Goal: Complete application form

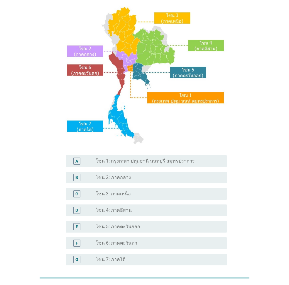
scroll to position [97, 0]
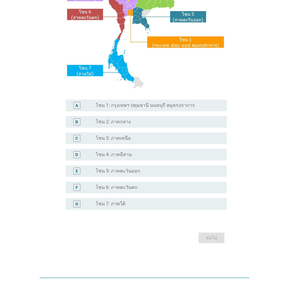
click at [122, 191] on div "F radio_button_unchecked โซน 6: ภาคตะวันตก" at bounding box center [146, 188] width 161 height 12
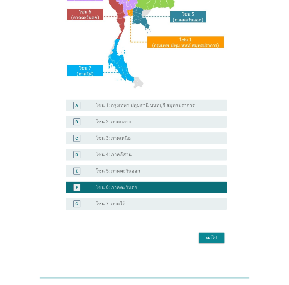
click at [206, 235] on div "ต่อไป" at bounding box center [211, 237] width 16 height 7
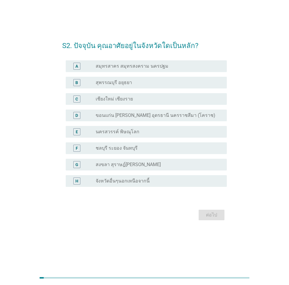
scroll to position [0, 0]
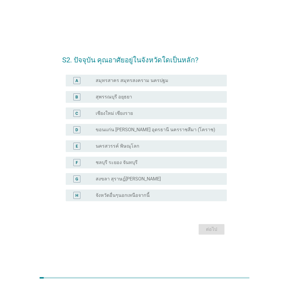
click at [254, 170] on div "S2. ปัจจุบัน คุณอาศัยอยู่ในจังหวัดใดเป็นหลัก? A radio_button_unchecked สมุทรสาค…" at bounding box center [144, 142] width 260 height 197
click at [125, 87] on div "A radio_button_unchecked สมุทรสาคร สมุทรสงคราม นครปฐม" at bounding box center [144, 80] width 164 height 16
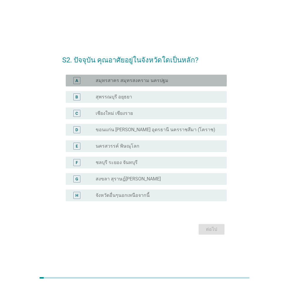
click at [126, 85] on div "A radio_button_unchecked สมุทรสาคร สมุทรสงคราม นครปฐม" at bounding box center [146, 81] width 161 height 12
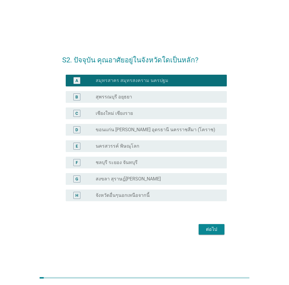
click at [202, 221] on form "S2. ปัจจุบัน คุณอาศัยอยู่ในจังหวัดใดเป็นหลัก? A radio_button_checked สมุทรสาคร …" at bounding box center [144, 143] width 164 height 188
click at [202, 228] on button "ต่อไป" at bounding box center [211, 229] width 26 height 11
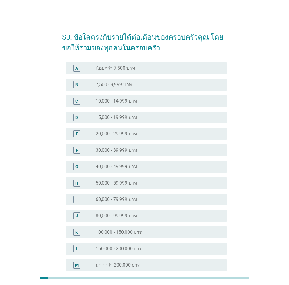
click at [149, 136] on div "radio_button_unchecked 20,000 - 29,999 บาท" at bounding box center [157, 134] width 122 height 6
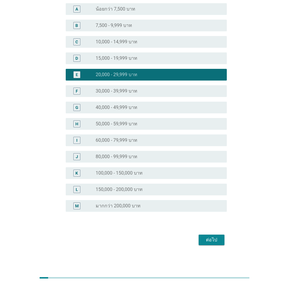
scroll to position [61, 0]
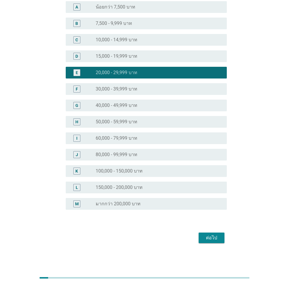
click at [205, 234] on div "ต่อไป" at bounding box center [211, 237] width 16 height 7
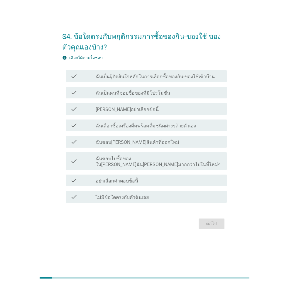
scroll to position [0, 0]
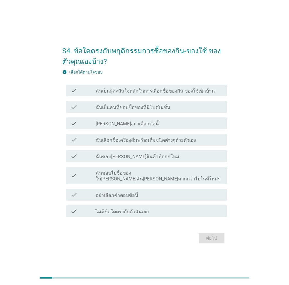
click at [109, 94] on label "ฉันเป็นผุ้ตัดสินใจหลักในการเลือกซื้อของกิน-ของใช้เข้าบ้าน" at bounding box center [155, 91] width 119 height 6
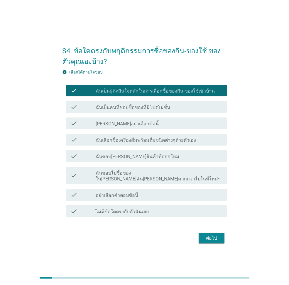
click at [110, 110] on label "ฉันเป็นคนที่ชอบซื้อของที่มีโปรโมชั่น" at bounding box center [133, 108] width 74 height 6
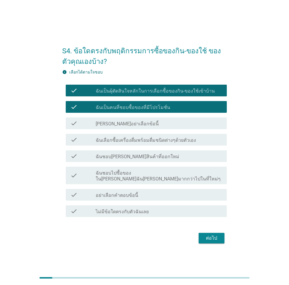
click at [109, 141] on label "ฉันเลือกซื้อเครื่องดื่มพร้อมดื่มชนิดต่างๆด้วยตัวเอง" at bounding box center [146, 140] width 100 height 6
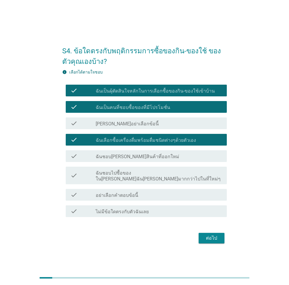
click at [108, 159] on label "ฉันชอบ[PERSON_NAME]สินค้าที่ออกใหม่" at bounding box center [138, 157] width 84 height 6
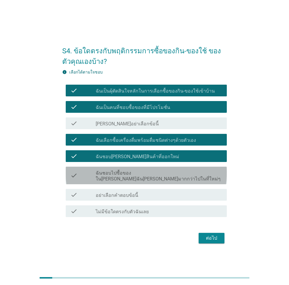
click at [104, 176] on label "ฉันชอบไปซื้อของใน[PERSON_NAME]ฉัน[PERSON_NAME]มากกว่าไปในที่ใหม่ๆ" at bounding box center [159, 176] width 126 height 12
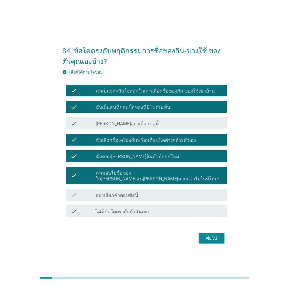
click at [212, 236] on div "ต่อไป" at bounding box center [211, 238] width 16 height 7
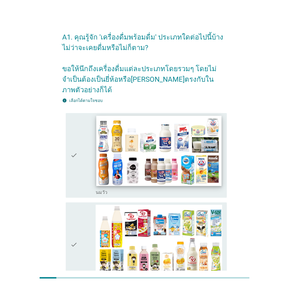
click at [105, 161] on img at bounding box center [158, 151] width 125 height 70
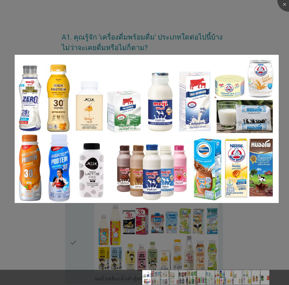
click at [77, 242] on div at bounding box center [144, 142] width 289 height 285
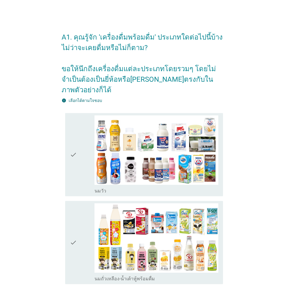
click at [77, 242] on icon "check" at bounding box center [73, 242] width 7 height 79
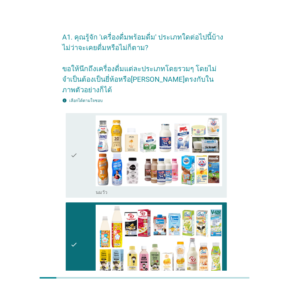
click at [78, 126] on div "check" at bounding box center [82, 155] width 25 height 80
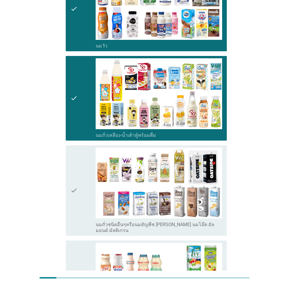
scroll to position [264, 0]
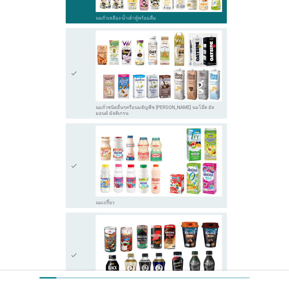
click at [83, 86] on div "check" at bounding box center [82, 73] width 25 height 86
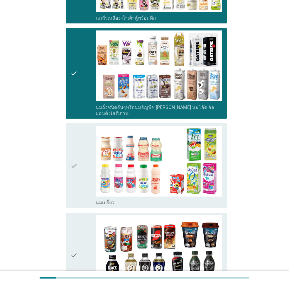
click at [86, 142] on div "check" at bounding box center [82, 166] width 25 height 80
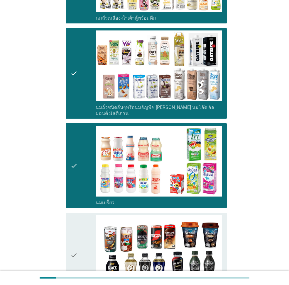
click at [87, 193] on div "check check_box_outline_blank นมเปรี้ยว" at bounding box center [144, 165] width 164 height 89
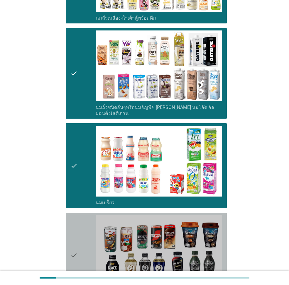
click at [84, 215] on div "check" at bounding box center [82, 255] width 25 height 80
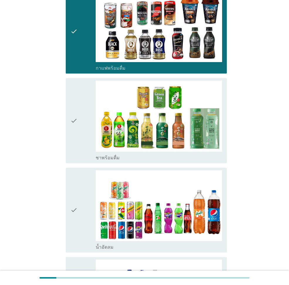
scroll to position [527, 0]
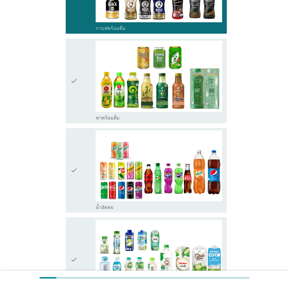
click at [78, 67] on div "check" at bounding box center [82, 81] width 25 height 80
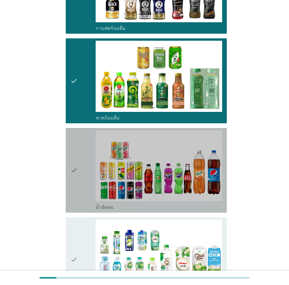
click at [76, 142] on icon "check" at bounding box center [73, 170] width 7 height 80
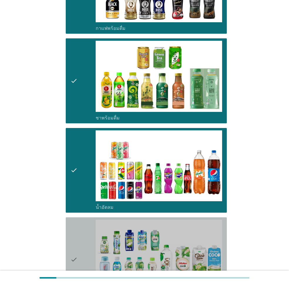
click at [73, 234] on icon "check" at bounding box center [73, 260] width 7 height 80
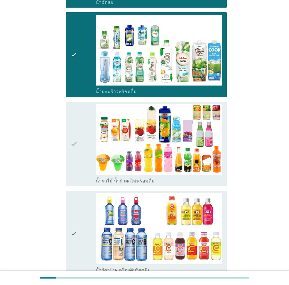
click at [78, 125] on div "check" at bounding box center [82, 144] width 25 height 80
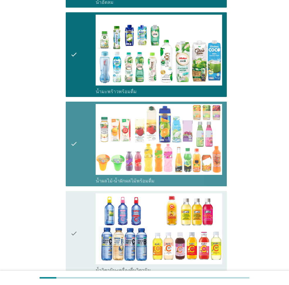
click at [78, 207] on div "check" at bounding box center [82, 233] width 25 height 80
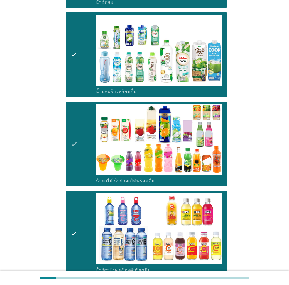
scroll to position [879, 0]
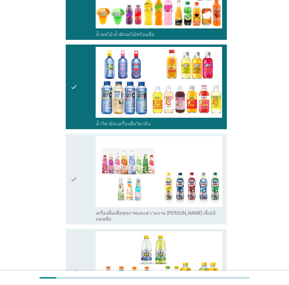
click at [77, 169] on icon "check" at bounding box center [73, 179] width 7 height 86
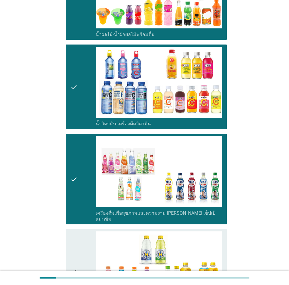
click at [77, 236] on icon "check" at bounding box center [73, 271] width 7 height 80
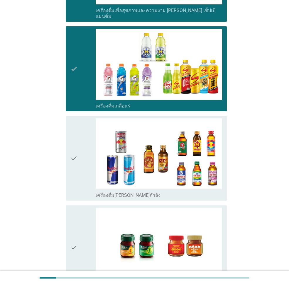
scroll to position [1143, 0]
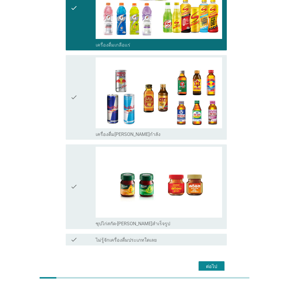
click at [82, 97] on div "check" at bounding box center [82, 97] width 25 height 80
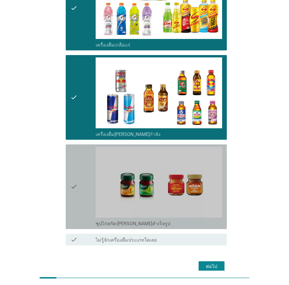
click at [76, 176] on icon "check" at bounding box center [73, 187] width 7 height 80
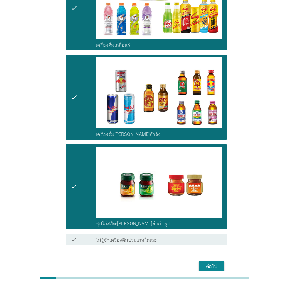
click at [210, 263] on div "ต่อไป" at bounding box center [211, 266] width 16 height 7
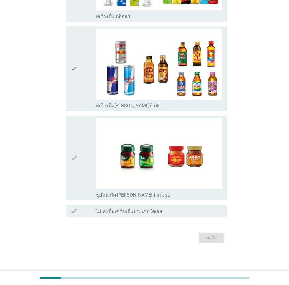
scroll to position [0, 0]
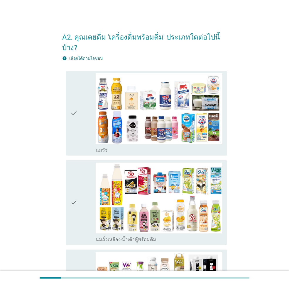
click at [71, 183] on icon "check" at bounding box center [73, 203] width 7 height 80
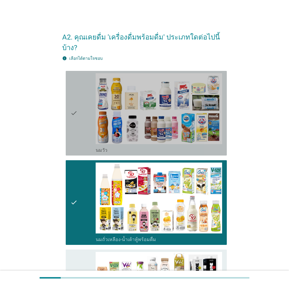
click at [80, 107] on div "check" at bounding box center [82, 113] width 25 height 80
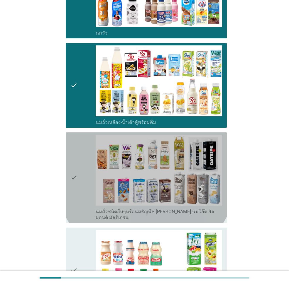
click at [77, 161] on icon "check" at bounding box center [73, 178] width 7 height 86
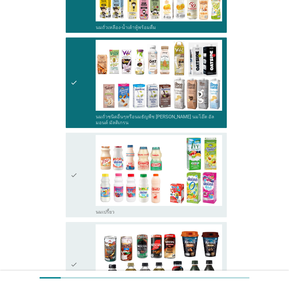
scroll to position [264, 0]
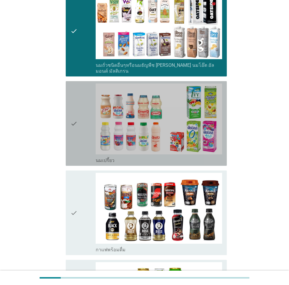
click at [77, 120] on icon "check" at bounding box center [73, 124] width 7 height 80
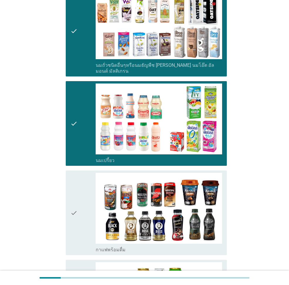
click at [73, 194] on icon "check" at bounding box center [73, 213] width 7 height 80
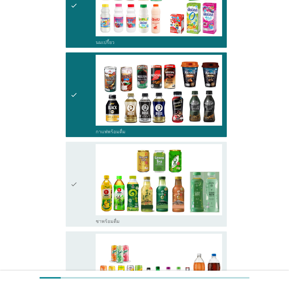
scroll to position [410, 0]
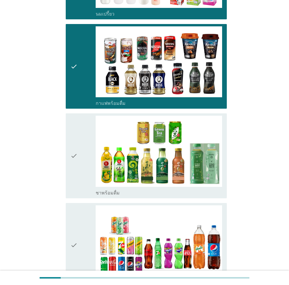
click at [84, 155] on div "check" at bounding box center [82, 156] width 25 height 80
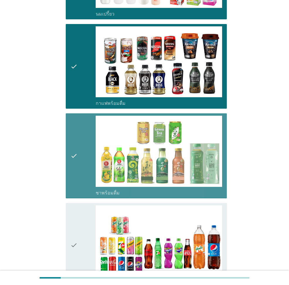
click at [69, 240] on div "check check_box_outline_blank น้ำอัดลม" at bounding box center [146, 245] width 161 height 85
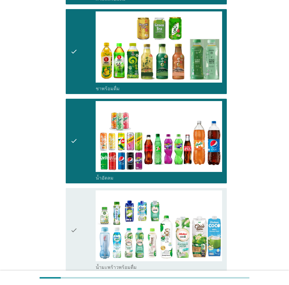
scroll to position [557, 0]
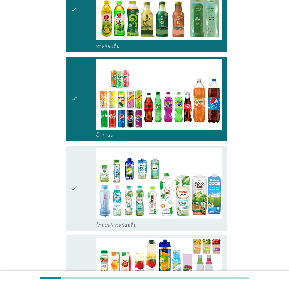
click at [80, 181] on div "check" at bounding box center [82, 188] width 25 height 80
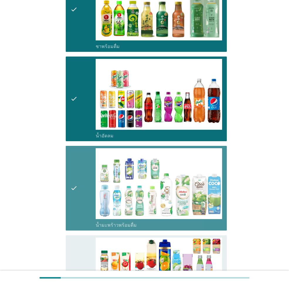
click at [65, 267] on div "check check_box_outline_blank น้ำผลไม้-น้ำผักผลไม้พร้อมดื่ม" at bounding box center [144, 277] width 164 height 89
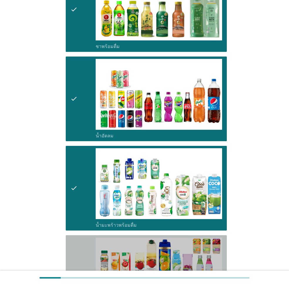
click at [70, 255] on div "check check_box_outline_blank น้ำผลไม้-น้ำผักผลไม้พร้อมดื่ม" at bounding box center [146, 277] width 161 height 85
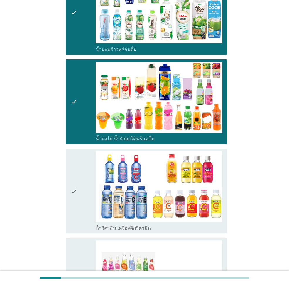
scroll to position [850, 0]
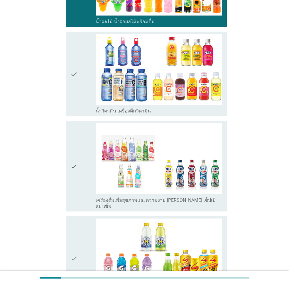
click at [83, 76] on div "check" at bounding box center [82, 74] width 25 height 80
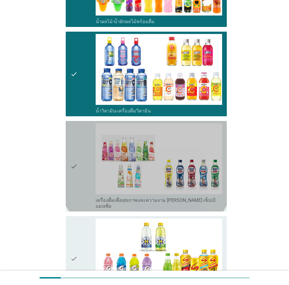
click at [80, 135] on div "check" at bounding box center [82, 166] width 25 height 86
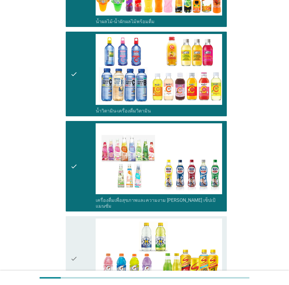
click at [74, 219] on icon "check" at bounding box center [73, 259] width 7 height 80
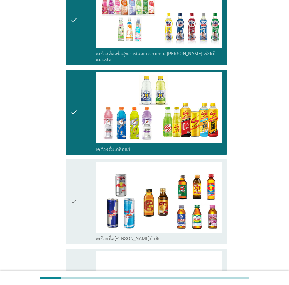
scroll to position [1107, 0]
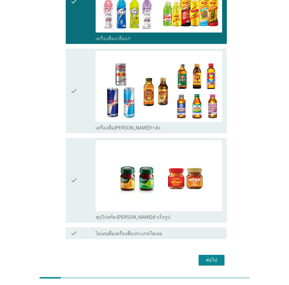
click at [81, 62] on div "check" at bounding box center [82, 91] width 25 height 80
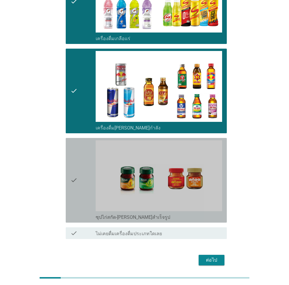
click at [81, 140] on div "check" at bounding box center [82, 180] width 25 height 80
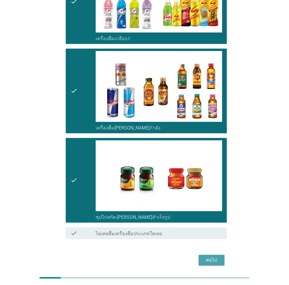
click at [205, 257] on div "ต่อไป" at bounding box center [211, 260] width 16 height 7
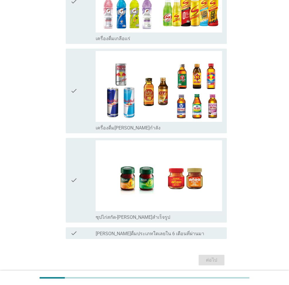
scroll to position [0, 0]
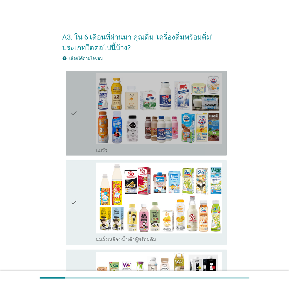
click at [74, 143] on icon "check" at bounding box center [73, 113] width 7 height 80
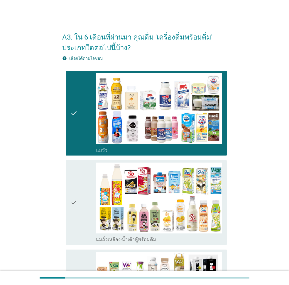
click at [78, 199] on div "check" at bounding box center [82, 203] width 25 height 80
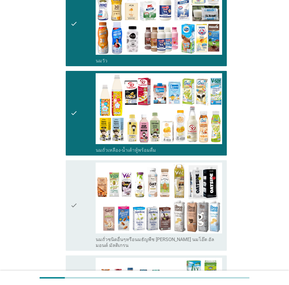
scroll to position [146, 0]
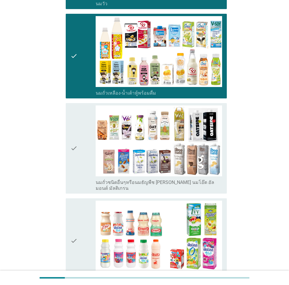
click at [80, 159] on div "check" at bounding box center [82, 148] width 25 height 86
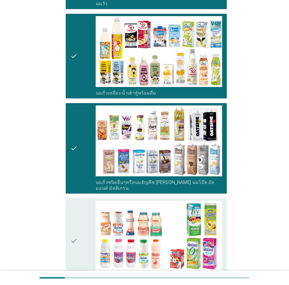
click at [67, 233] on div "check check_box_outline_blank นมเปรี้ยว" at bounding box center [146, 240] width 161 height 85
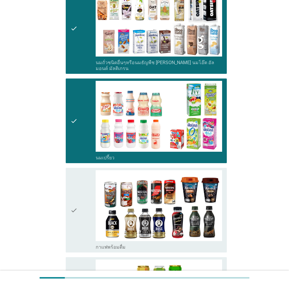
scroll to position [293, 0]
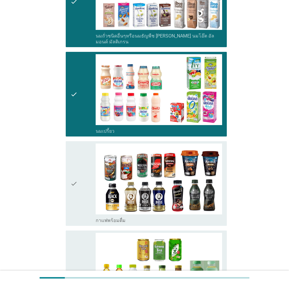
click at [84, 187] on div "check" at bounding box center [82, 184] width 25 height 80
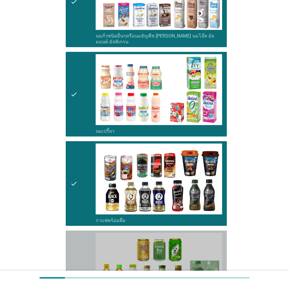
click at [70, 257] on icon "check" at bounding box center [73, 273] width 7 height 80
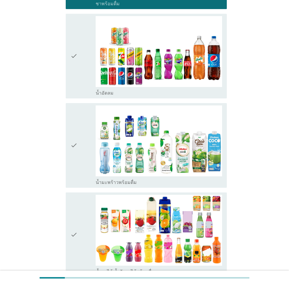
scroll to position [645, 0]
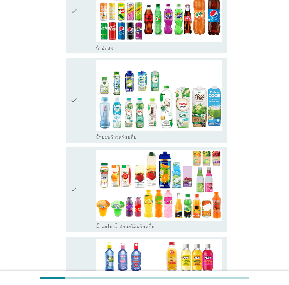
click at [70, 17] on div "check check_box_outline_blank น้ำอัดลม" at bounding box center [146, 11] width 161 height 85
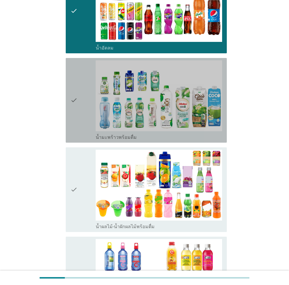
click at [80, 89] on div "check" at bounding box center [82, 100] width 25 height 80
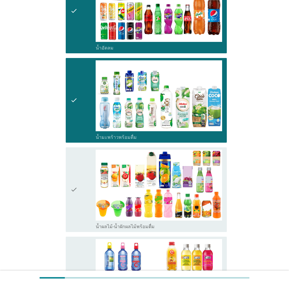
click at [68, 191] on div "check check_box_outline_blank น้ำผลไม้-น้ำผักผลไม้พร้อมดื่ม" at bounding box center [146, 189] width 161 height 85
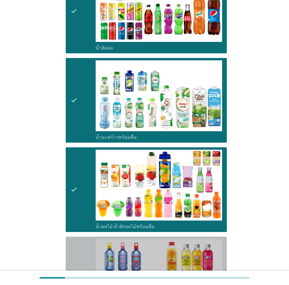
click at [78, 247] on div "check" at bounding box center [82, 279] width 25 height 80
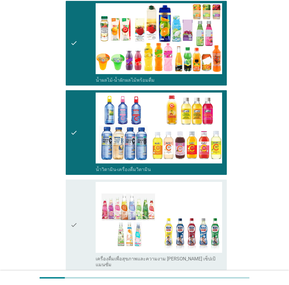
click at [83, 217] on div "check" at bounding box center [82, 225] width 25 height 86
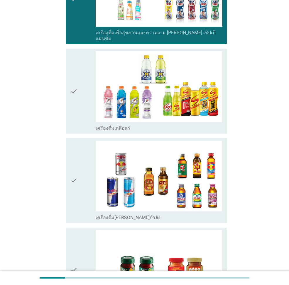
scroll to position [1084, 0]
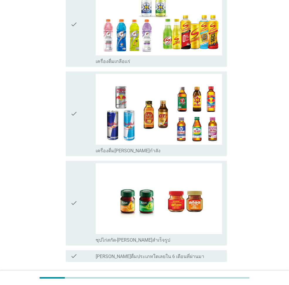
click at [74, 20] on icon "check" at bounding box center [73, 24] width 7 height 80
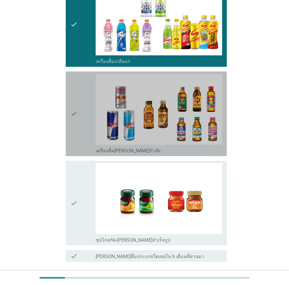
click at [74, 103] on icon "check" at bounding box center [73, 114] width 7 height 80
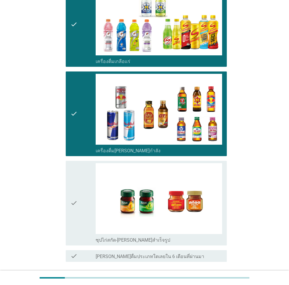
scroll to position [1117, 0]
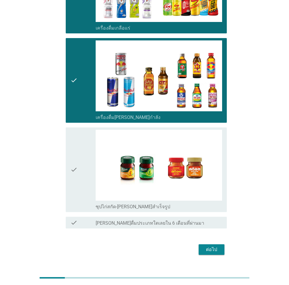
click at [92, 150] on div "check" at bounding box center [82, 170] width 25 height 80
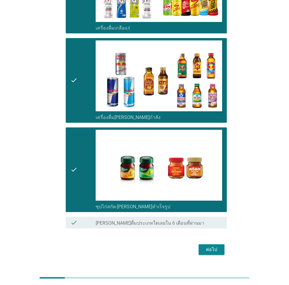
click at [218, 246] on div "ต่อไป" at bounding box center [211, 249] width 16 height 7
click at [218, 243] on div "ต่อไป" at bounding box center [144, 250] width 164 height 14
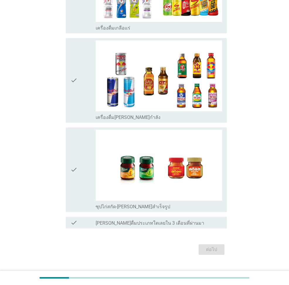
scroll to position [0, 0]
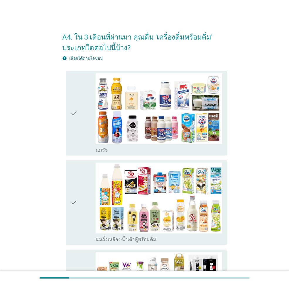
click at [81, 132] on div "check" at bounding box center [82, 113] width 25 height 80
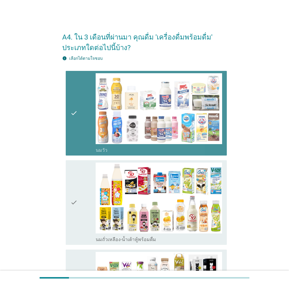
click at [86, 185] on div "check" at bounding box center [82, 203] width 25 height 80
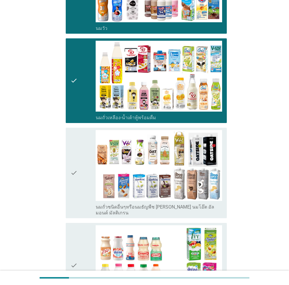
scroll to position [176, 0]
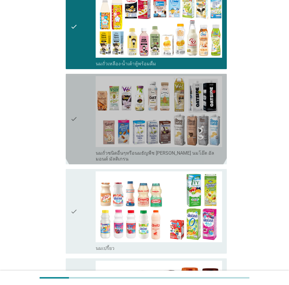
click at [83, 139] on div "check" at bounding box center [82, 119] width 25 height 86
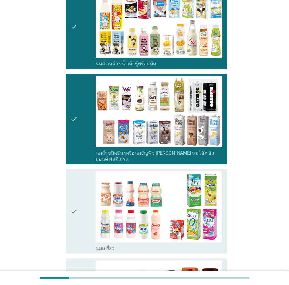
click at [83, 198] on div "check" at bounding box center [82, 211] width 25 height 80
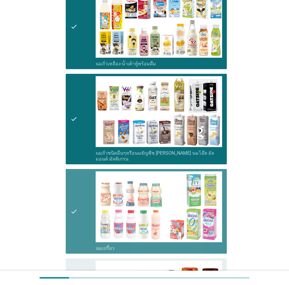
scroll to position [381, 0]
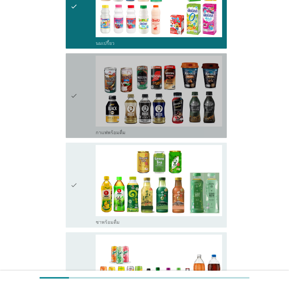
click at [86, 128] on div "check" at bounding box center [82, 96] width 25 height 80
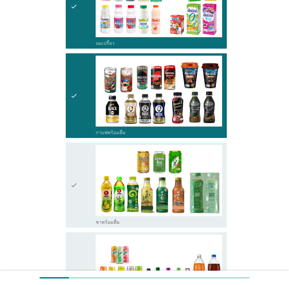
click at [88, 191] on div "check" at bounding box center [82, 185] width 25 height 80
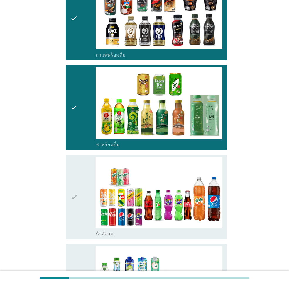
scroll to position [557, 0]
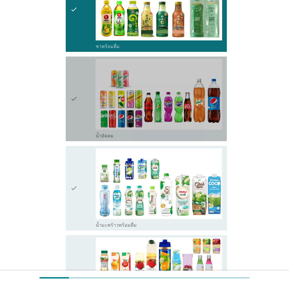
click at [90, 118] on div "check" at bounding box center [82, 99] width 25 height 80
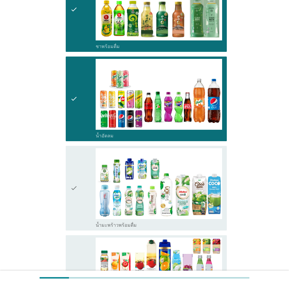
click at [90, 190] on div "check" at bounding box center [82, 188] width 25 height 80
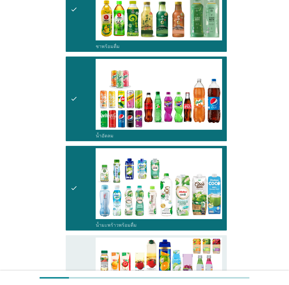
drag, startPoint x: 86, startPoint y: 260, endPoint x: 87, endPoint y: 256, distance: 3.9
click at [87, 260] on div "check" at bounding box center [82, 278] width 25 height 80
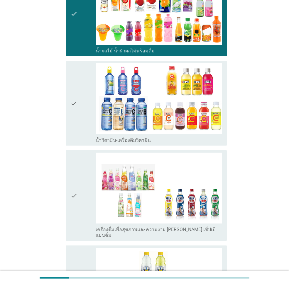
click at [89, 129] on div "check" at bounding box center [82, 103] width 25 height 80
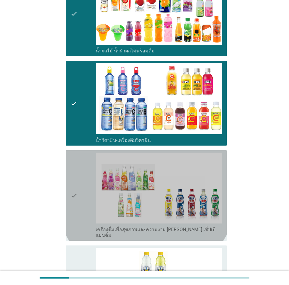
click at [87, 164] on div "check" at bounding box center [82, 196] width 25 height 86
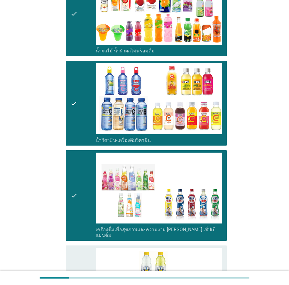
scroll to position [996, 0]
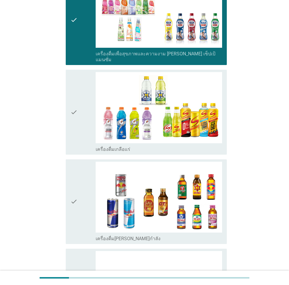
click at [81, 133] on div "check" at bounding box center [82, 112] width 25 height 80
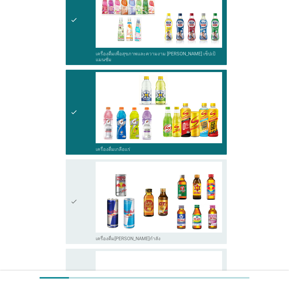
click at [82, 201] on div "check" at bounding box center [82, 202] width 25 height 80
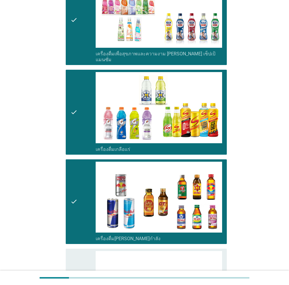
scroll to position [1117, 0]
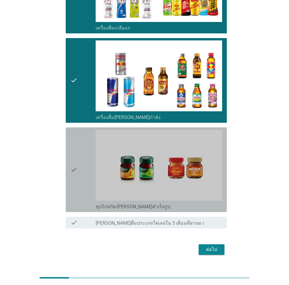
click at [85, 163] on div "check" at bounding box center [82, 170] width 25 height 80
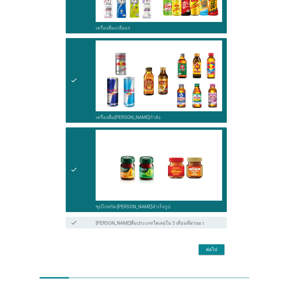
click at [219, 246] on div "ต่อไป" at bounding box center [211, 249] width 16 height 7
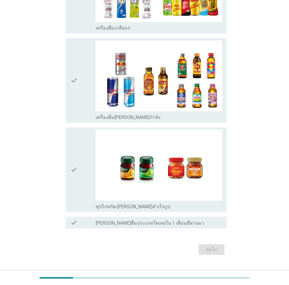
scroll to position [0, 0]
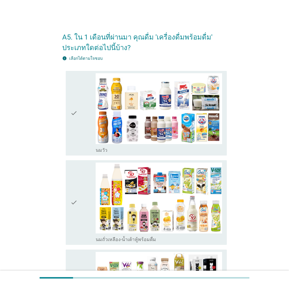
drag, startPoint x: 75, startPoint y: 154, endPoint x: 74, endPoint y: 157, distance: 3.2
click at [75, 154] on div "check check_box_outline_blank [PERSON_NAME]" at bounding box center [146, 113] width 161 height 85
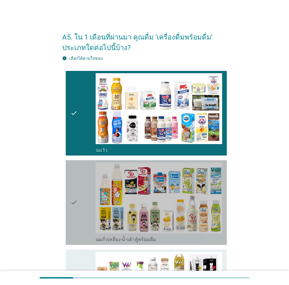
click at [70, 193] on div "check check_box_outline_blank นมถั่วเหลือง-น้ำเต้าหู้พร้อมดื่ม" at bounding box center [146, 202] width 161 height 85
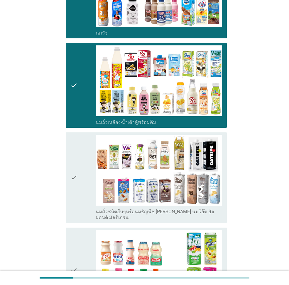
click at [80, 194] on div "check" at bounding box center [82, 178] width 25 height 86
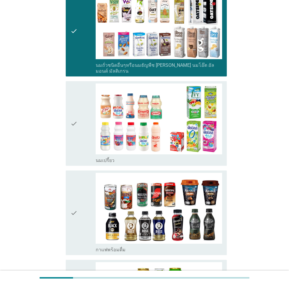
click at [88, 146] on div "check" at bounding box center [82, 124] width 25 height 80
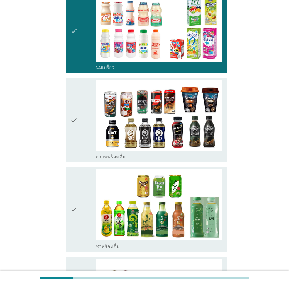
scroll to position [381, 0]
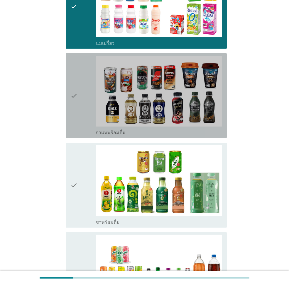
click at [76, 102] on icon "check" at bounding box center [73, 96] width 7 height 80
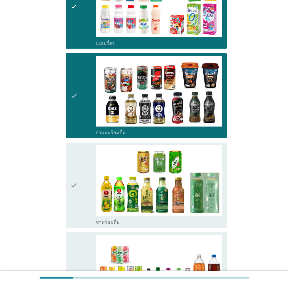
click at [80, 174] on div "check" at bounding box center [82, 185] width 25 height 80
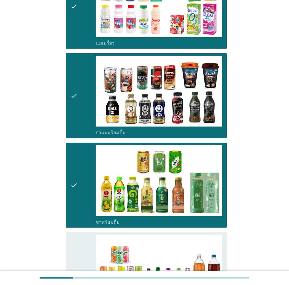
click at [91, 243] on div "check" at bounding box center [82, 275] width 25 height 80
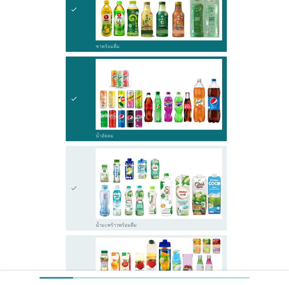
scroll to position [674, 0]
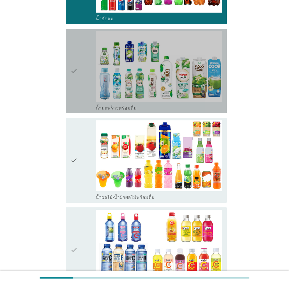
click at [89, 81] on div "check" at bounding box center [82, 71] width 25 height 80
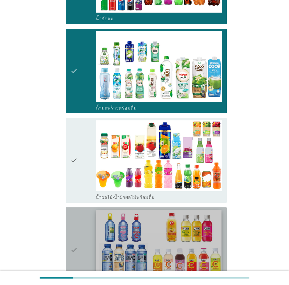
click at [101, 216] on img at bounding box center [158, 245] width 125 height 70
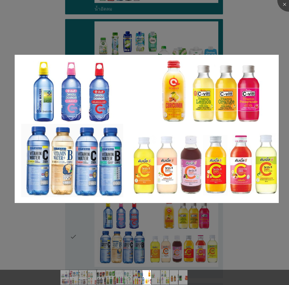
click at [57, 227] on div at bounding box center [144, 142] width 289 height 285
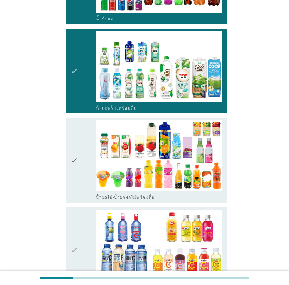
click at [78, 216] on div "check" at bounding box center [82, 250] width 25 height 80
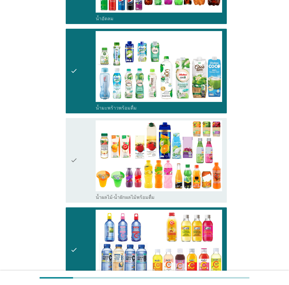
click at [81, 173] on div "check" at bounding box center [82, 160] width 25 height 80
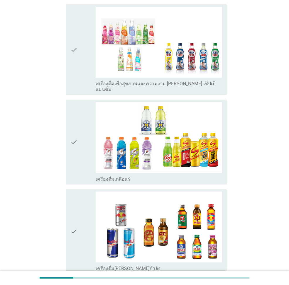
scroll to position [967, 0]
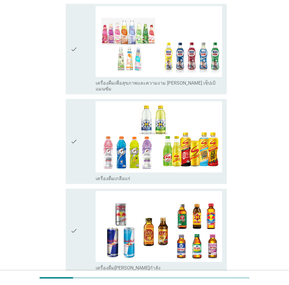
click at [89, 59] on div "check" at bounding box center [82, 49] width 25 height 86
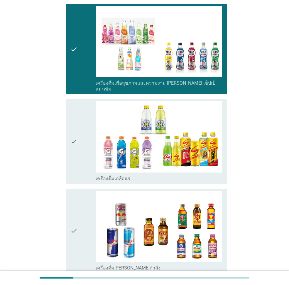
click at [88, 120] on div "check" at bounding box center [82, 141] width 25 height 80
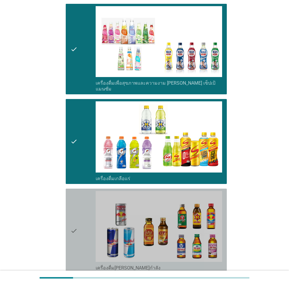
click at [66, 224] on div "check check_box_outline_blank เครื่องดื่ม[PERSON_NAME]กำลัง" at bounding box center [146, 231] width 161 height 85
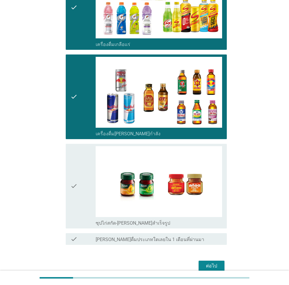
scroll to position [1117, 0]
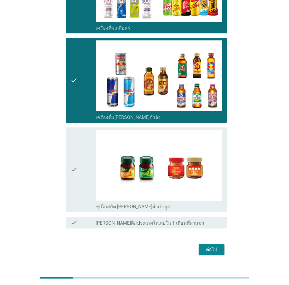
click at [73, 153] on icon "check" at bounding box center [73, 170] width 7 height 80
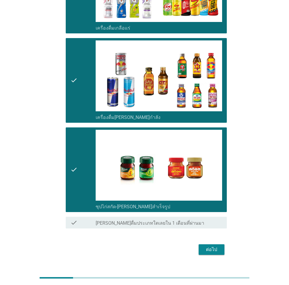
click at [205, 246] on div "ต่อไป" at bounding box center [211, 249] width 16 height 7
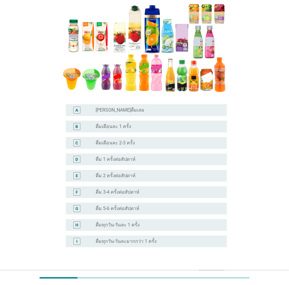
scroll to position [88, 0]
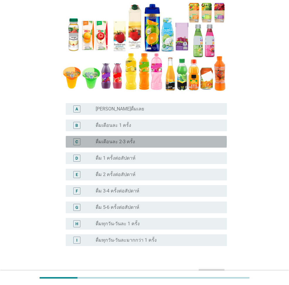
click at [94, 142] on div "C" at bounding box center [82, 141] width 25 height 7
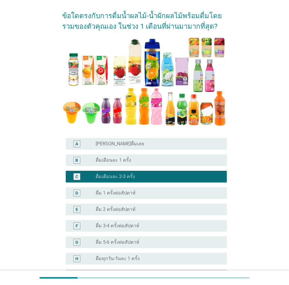
scroll to position [117, 0]
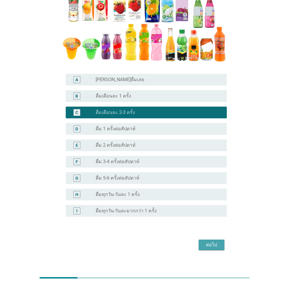
click at [204, 244] on div "ต่อไป" at bounding box center [211, 244] width 16 height 7
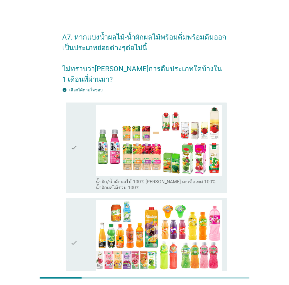
click at [67, 145] on div "check check_box_outline_blank น้ำผัก/น้ำผักผลไม้ 100% [PERSON_NAME] มะเขือเทศ 1…" at bounding box center [146, 148] width 161 height 91
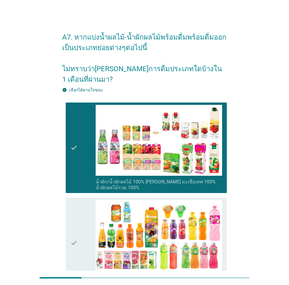
click at [69, 210] on div "check check_box_outline_blank น้ำหวาน[PERSON_NAME]รสผลไม้-น้ำผลไม้/ผักผลไม้ชนิด…" at bounding box center [146, 243] width 161 height 91
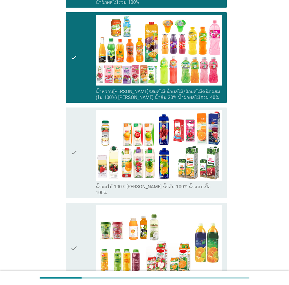
scroll to position [234, 0]
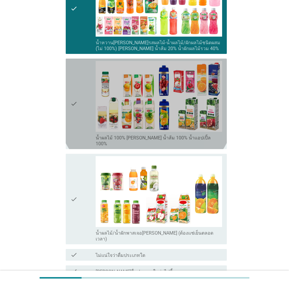
click at [72, 109] on icon "check" at bounding box center [73, 104] width 7 height 86
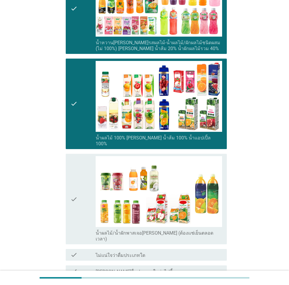
click at [77, 169] on icon "check" at bounding box center [73, 199] width 7 height 86
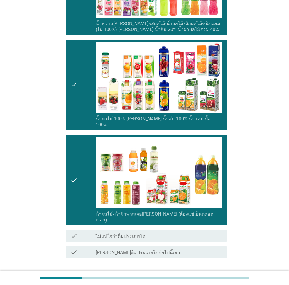
scroll to position [273, 0]
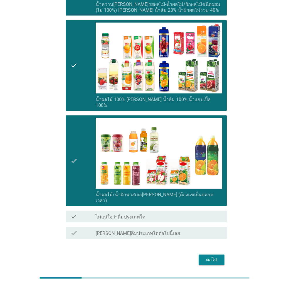
click at [209, 256] on div "ต่อไป" at bounding box center [211, 259] width 16 height 7
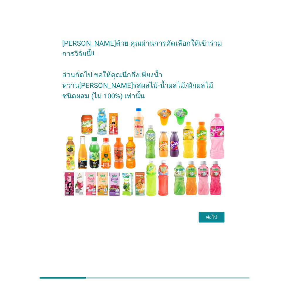
scroll to position [0, 0]
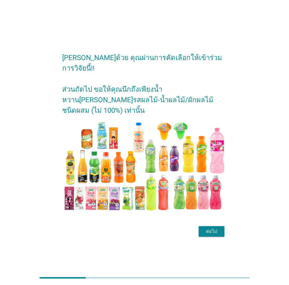
click at [208, 228] on div "ต่อไป" at bounding box center [211, 231] width 16 height 7
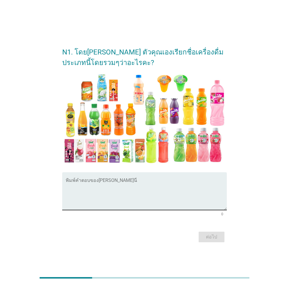
click at [77, 185] on textarea "พิมพ์คำตอบของคุณ ที่นี่" at bounding box center [146, 194] width 161 height 31
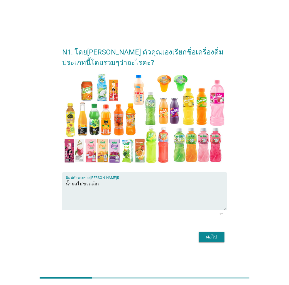
click at [82, 184] on textarea "น้ำผลไม่ขวดเล็ก" at bounding box center [146, 194] width 161 height 31
type textarea "น้ำผลไม้ขวดเล็ก"
click at [214, 235] on div "ต่อไป" at bounding box center [211, 237] width 16 height 7
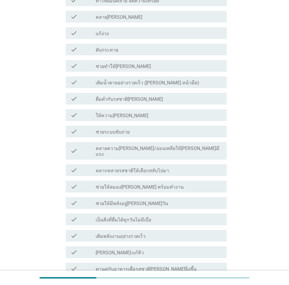
scroll to position [293, 0]
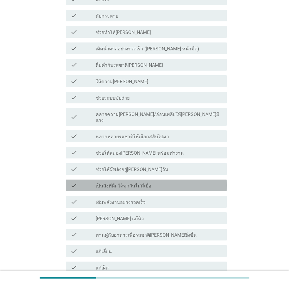
click at [129, 182] on div "check_box_outline_blank เป็นสิ่งที่ดื่มได้ทุกวันไม่มีเบื่อ" at bounding box center [159, 185] width 126 height 7
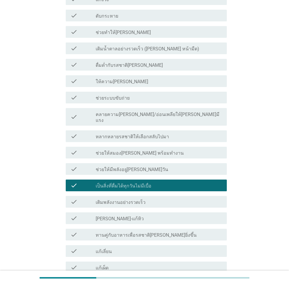
click at [134, 94] on div "check_box_outline_blank ช่วยระบบขับถ่าย" at bounding box center [159, 97] width 126 height 7
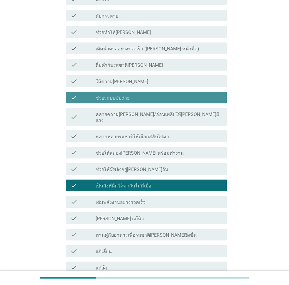
click at [145, 73] on div "check check_box_outline_blank ให้ความ[PERSON_NAME]" at bounding box center [144, 81] width 164 height 16
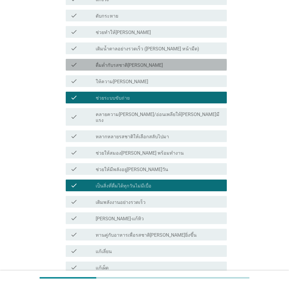
click at [153, 59] on div "check check_box_outline_blank ดื่มด่ำกับรสชาติ[PERSON_NAME]" at bounding box center [146, 65] width 161 height 12
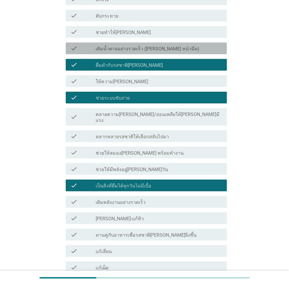
click at [167, 50] on div "check_box_outline_blank เติมน้ำตาลอย่างรวดเร็ว ([PERSON_NAME] หน้ามืด)" at bounding box center [159, 48] width 126 height 7
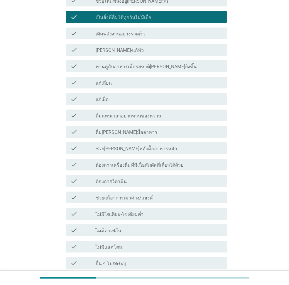
scroll to position [516, 0]
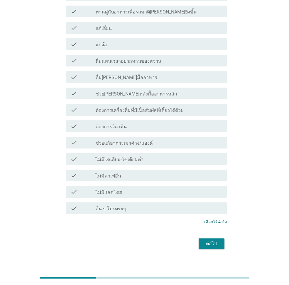
click at [160, 123] on div "check_box_outline_blank ต้องการวิตามิน" at bounding box center [159, 126] width 126 height 7
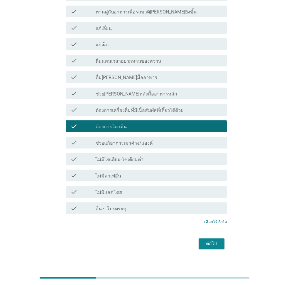
click at [208, 243] on button "ต่อไป" at bounding box center [211, 243] width 26 height 11
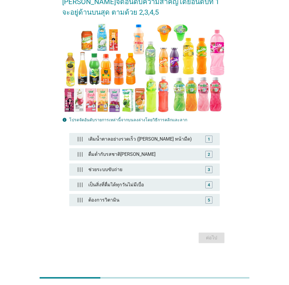
scroll to position [0, 0]
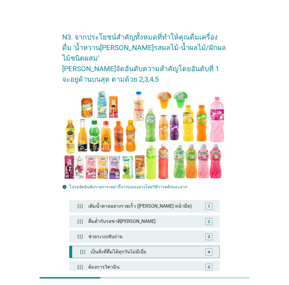
click at [123, 246] on div "เป็นสิ่งที่ดื่มได้ทุกวันไม่มีเบื่อ" at bounding box center [145, 252] width 115 height 12
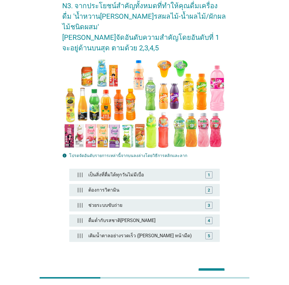
scroll to position [57, 0]
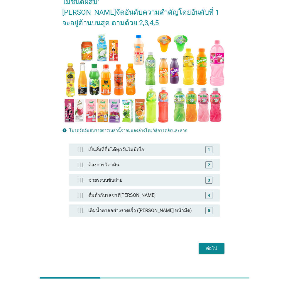
click at [212, 243] on button "ต่อไป" at bounding box center [211, 248] width 26 height 11
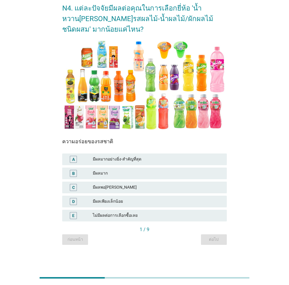
scroll to position [0, 0]
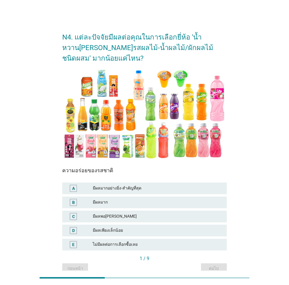
click at [108, 158] on img at bounding box center [144, 114] width 164 height 92
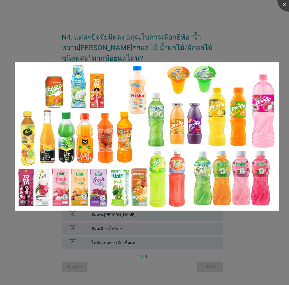
click at [86, 222] on div at bounding box center [144, 142] width 289 height 285
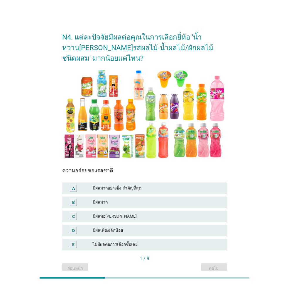
click at [131, 194] on div "A มีผลมากอย่างยิ่ง-สำคัญที่สุด" at bounding box center [144, 189] width 164 height 12
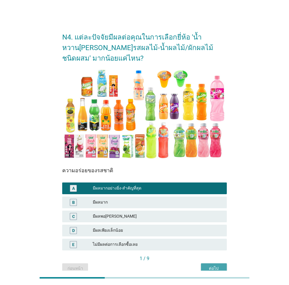
click at [214, 265] on div "ต่อไป" at bounding box center [213, 268] width 16 height 6
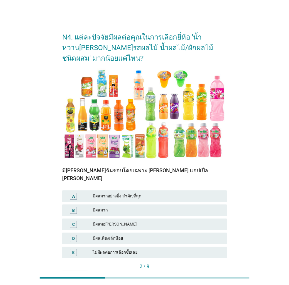
click at [182, 207] on div "มีผลมาก" at bounding box center [157, 210] width 129 height 7
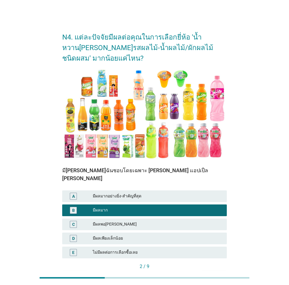
click at [221, 273] on div "ต่อไป" at bounding box center [213, 276] width 16 height 6
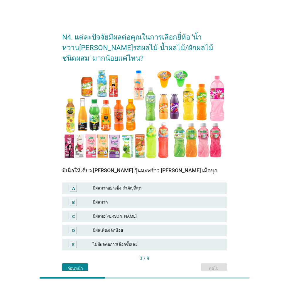
click at [189, 209] on div "B มีผลมาก" at bounding box center [144, 202] width 167 height 14
click at [189, 206] on div "B มีผลมาก" at bounding box center [144, 203] width 164 height 12
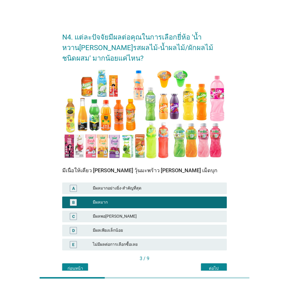
click at [182, 217] on div "มีผลพอ[PERSON_NAME]" at bounding box center [157, 216] width 129 height 7
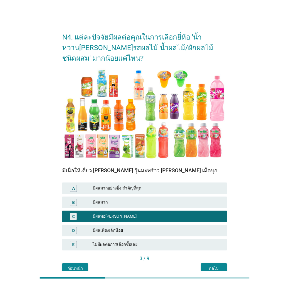
click at [217, 272] on div at bounding box center [144, 278] width 289 height 14
click at [217, 267] on div "ต่อไป" at bounding box center [213, 268] width 16 height 6
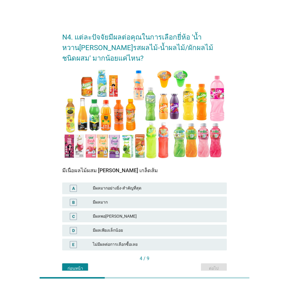
click at [122, 198] on div "B มีผลมาก" at bounding box center [144, 203] width 164 height 12
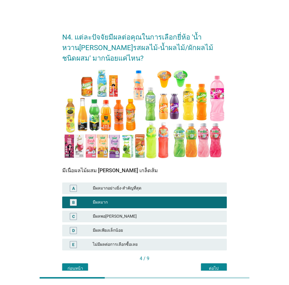
click at [212, 271] on div at bounding box center [144, 278] width 289 height 14
click at [211, 268] on div "ต่อไป" at bounding box center [213, 268] width 16 height 6
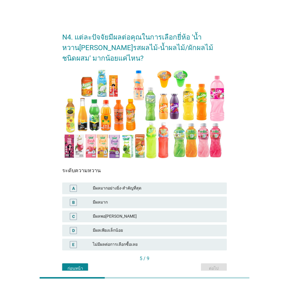
click at [131, 199] on div "มีผลมาก" at bounding box center [157, 202] width 129 height 7
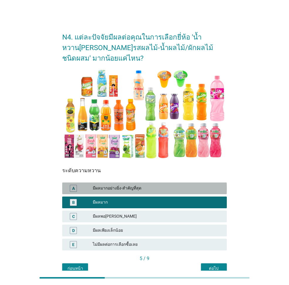
click at [137, 187] on div "มีผลมากอย่างยิ่ง-สำคัญที่สุด" at bounding box center [157, 188] width 129 height 7
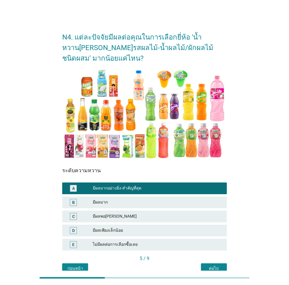
click at [212, 267] on div "ต่อไป" at bounding box center [213, 268] width 16 height 6
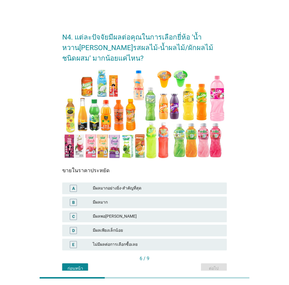
click at [162, 203] on div "มีผลมาก" at bounding box center [157, 202] width 129 height 7
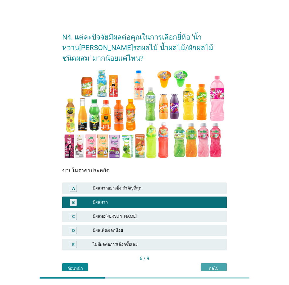
click at [212, 265] on button "ต่อไป" at bounding box center [214, 268] width 26 height 11
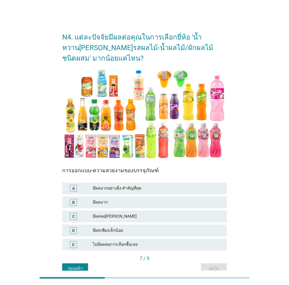
click at [146, 225] on div "D มีผลเพียงเล็กน้อย" at bounding box center [144, 231] width 164 height 12
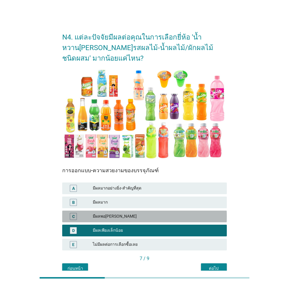
click at [147, 219] on div "มีผลพอ[PERSON_NAME]" at bounding box center [157, 216] width 129 height 7
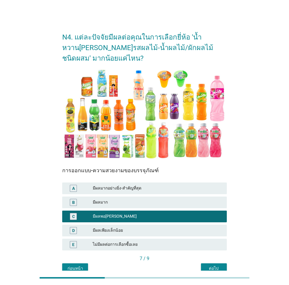
click at [206, 268] on div "ต่อไป" at bounding box center [213, 268] width 16 height 6
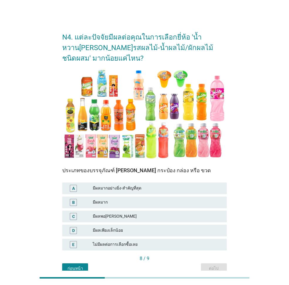
click at [128, 202] on div "มีผลมาก" at bounding box center [157, 202] width 129 height 7
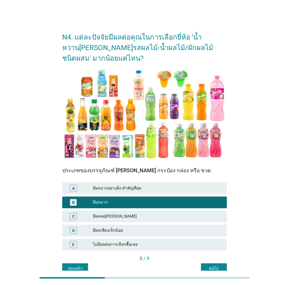
click at [220, 269] on div "ต่อไป" at bounding box center [213, 268] width 16 height 6
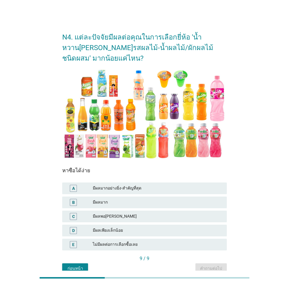
click at [121, 188] on div "มีผลมากอย่างยิ่ง-สำคัญที่สุด" at bounding box center [157, 188] width 129 height 7
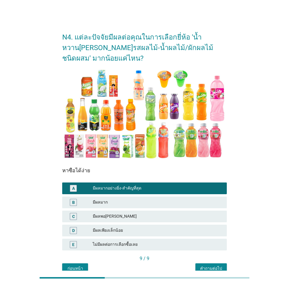
click at [213, 270] on div "คำถามต่อไป" at bounding box center [211, 268] width 22 height 6
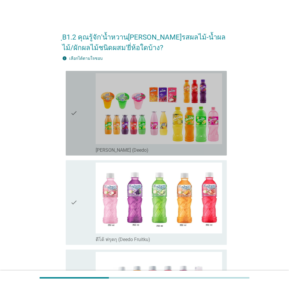
click at [81, 144] on div "check" at bounding box center [82, 113] width 25 height 80
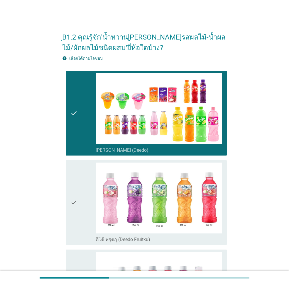
click at [84, 198] on div "check" at bounding box center [82, 203] width 25 height 80
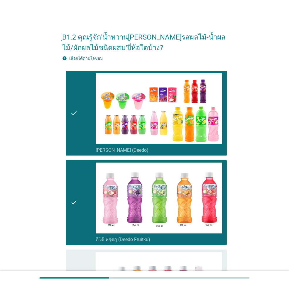
scroll to position [117, 0]
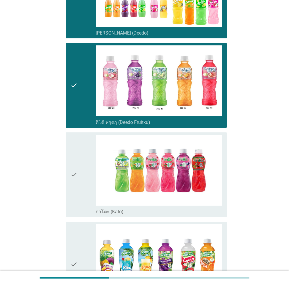
click at [84, 195] on div "check" at bounding box center [82, 175] width 25 height 80
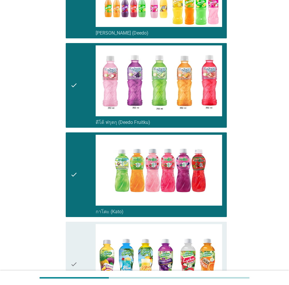
scroll to position [264, 0]
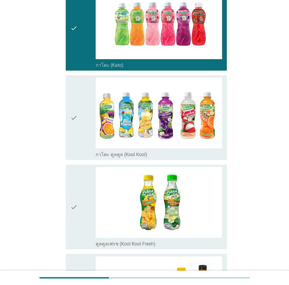
click at [84, 195] on div "check" at bounding box center [82, 207] width 25 height 80
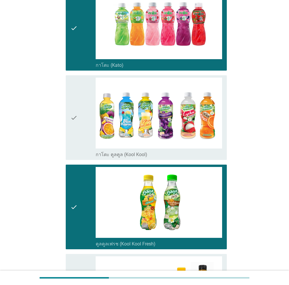
click at [75, 122] on icon "check" at bounding box center [73, 118] width 7 height 80
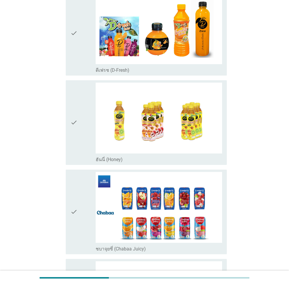
scroll to position [527, 0]
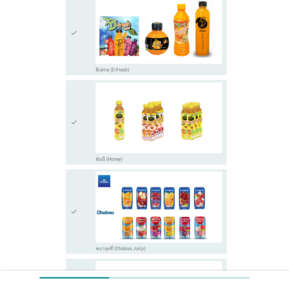
click at [74, 72] on icon "check" at bounding box center [73, 33] width 7 height 80
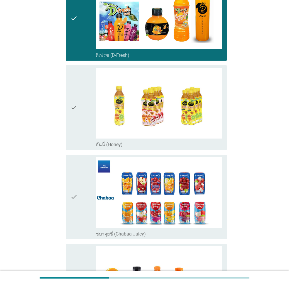
scroll to position [557, 0]
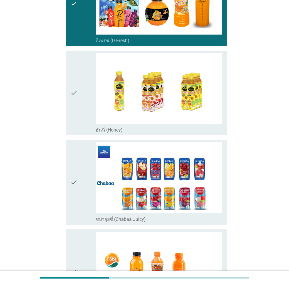
click at [75, 100] on icon "check" at bounding box center [73, 93] width 7 height 80
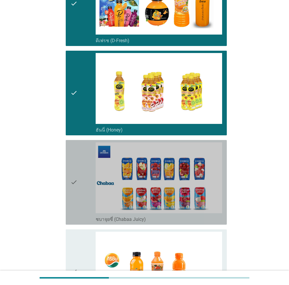
click at [82, 197] on div "check" at bounding box center [82, 182] width 25 height 80
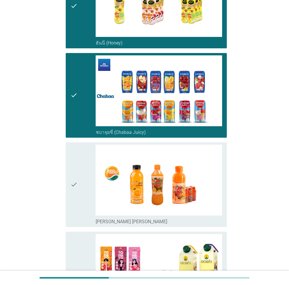
scroll to position [703, 0]
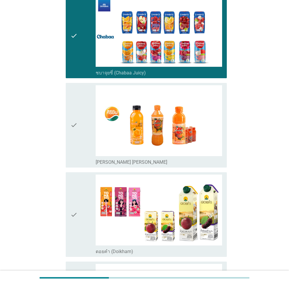
click at [77, 158] on icon "check" at bounding box center [73, 125] width 7 height 80
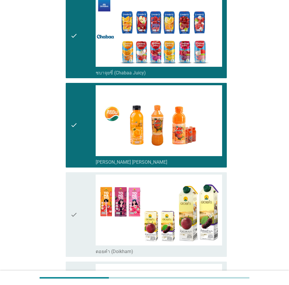
click at [85, 212] on div "check" at bounding box center [82, 215] width 25 height 80
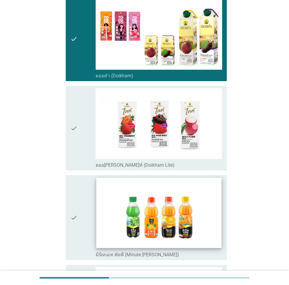
scroll to position [996, 0]
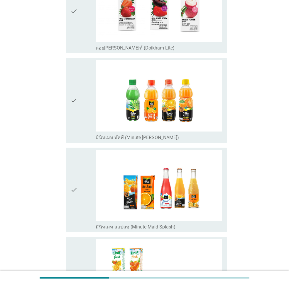
click at [68, 100] on div "check check_box_outline_blank มินิทเมท พัลพี (Minute [PERSON_NAME])" at bounding box center [146, 100] width 161 height 85
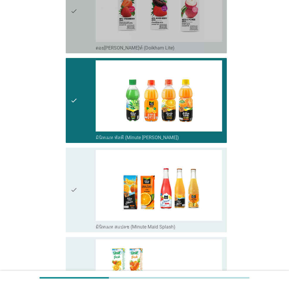
click at [73, 24] on icon "check" at bounding box center [73, 11] width 7 height 80
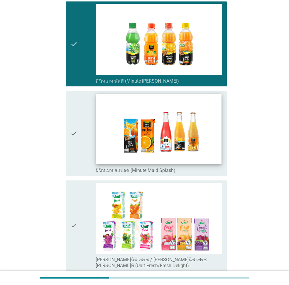
scroll to position [1055, 0]
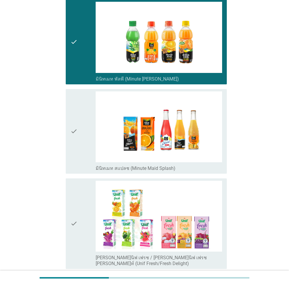
click at [89, 129] on div "check" at bounding box center [82, 131] width 25 height 80
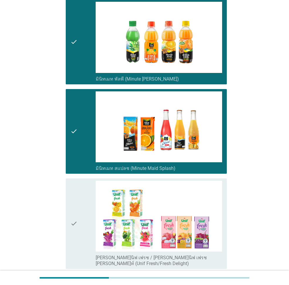
click at [90, 205] on div "check" at bounding box center [82, 224] width 25 height 86
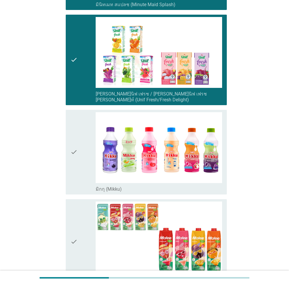
scroll to position [1289, 0]
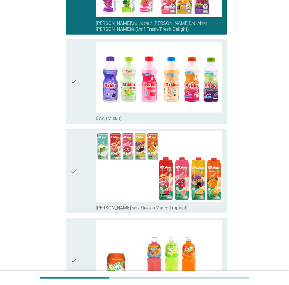
click at [84, 120] on div "check check_box_outline_blank มิกกุ (Mikku)" at bounding box center [144, 81] width 164 height 89
click at [81, 101] on div "check" at bounding box center [82, 82] width 25 height 80
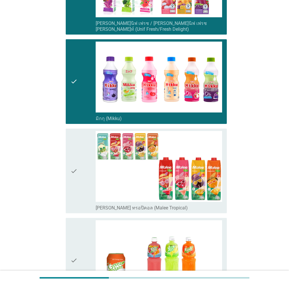
click at [84, 209] on div "check check_box_outline_blank [PERSON_NAME] ทรอปิคอล (Malee Tropical)" at bounding box center [144, 170] width 164 height 89
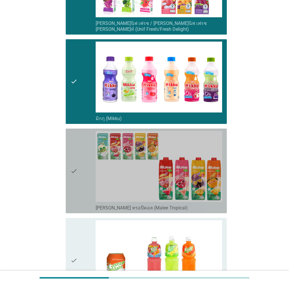
click at [87, 196] on div "check" at bounding box center [82, 171] width 25 height 80
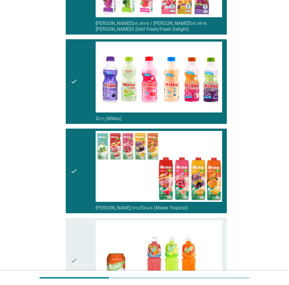
click at [93, 243] on div "check" at bounding box center [82, 260] width 25 height 80
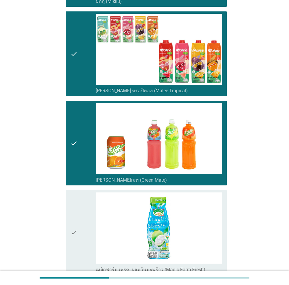
scroll to position [1475, 0]
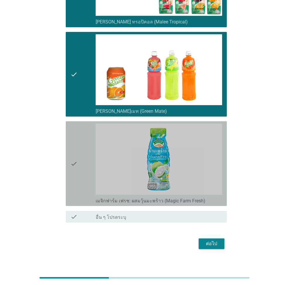
click at [89, 157] on div "check" at bounding box center [82, 164] width 25 height 80
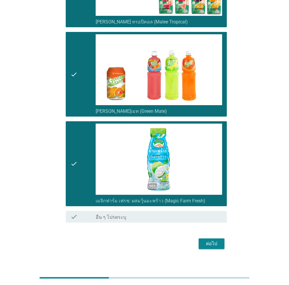
click at [211, 240] on div "ต่อไป" at bounding box center [211, 243] width 16 height 7
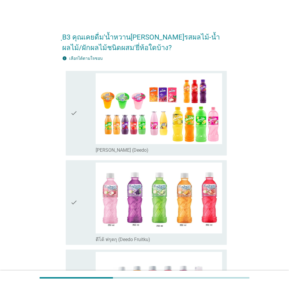
click at [86, 129] on div "check" at bounding box center [82, 113] width 25 height 80
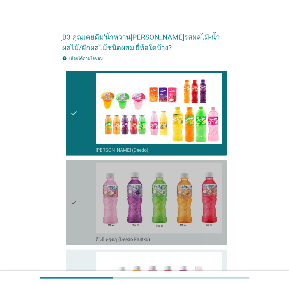
click at [81, 207] on div "check" at bounding box center [82, 203] width 25 height 80
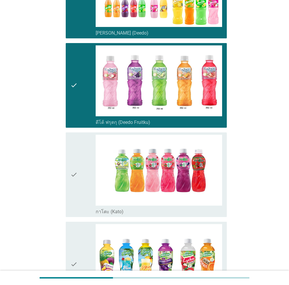
click at [91, 177] on div "check" at bounding box center [82, 175] width 25 height 80
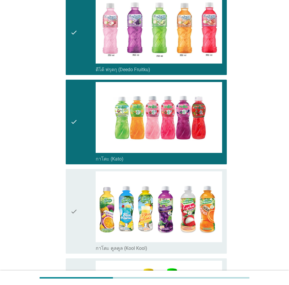
scroll to position [234, 0]
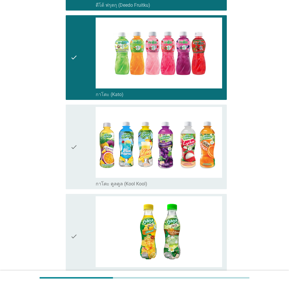
click at [81, 162] on div "check" at bounding box center [82, 147] width 25 height 80
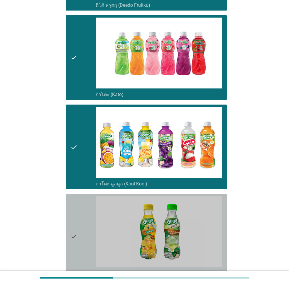
click at [77, 216] on icon "check" at bounding box center [73, 236] width 7 height 80
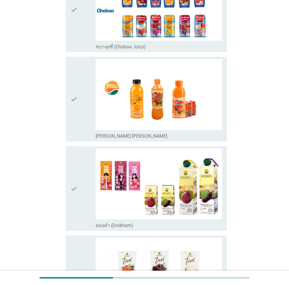
scroll to position [732, 0]
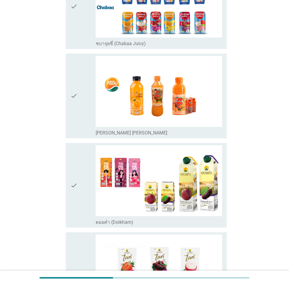
click at [75, 37] on icon "check" at bounding box center [73, 7] width 7 height 80
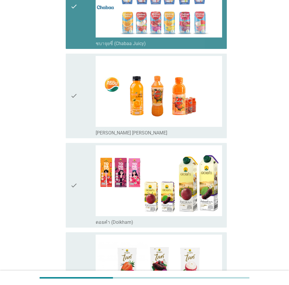
click at [77, 84] on icon "check" at bounding box center [73, 96] width 7 height 80
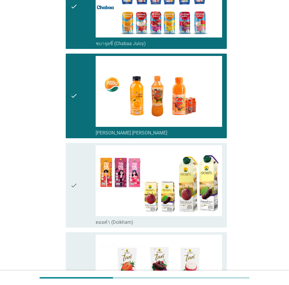
click at [75, 166] on icon "check" at bounding box center [73, 185] width 7 height 80
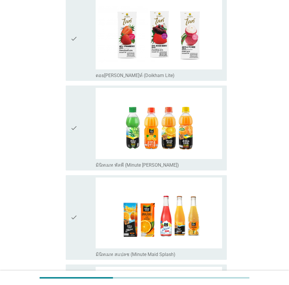
scroll to position [1025, 0]
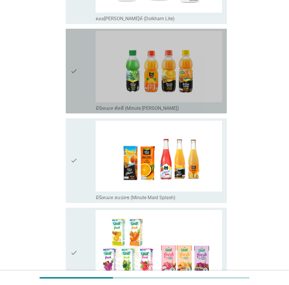
click at [79, 72] on div "check" at bounding box center [82, 71] width 25 height 80
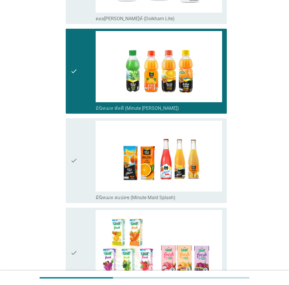
click at [64, 169] on div "check check_box_outline_blank มินิทเมท สแปลช (Minute Maid Splash)" at bounding box center [144, 160] width 164 height 89
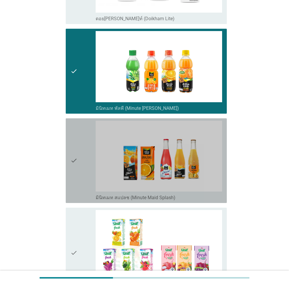
click at [74, 169] on icon "check" at bounding box center [73, 161] width 7 height 80
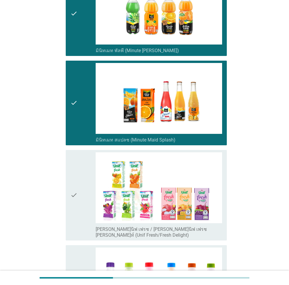
scroll to position [1143, 0]
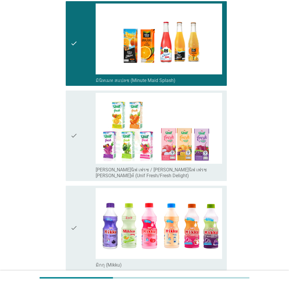
click at [93, 160] on div "check" at bounding box center [82, 136] width 25 height 86
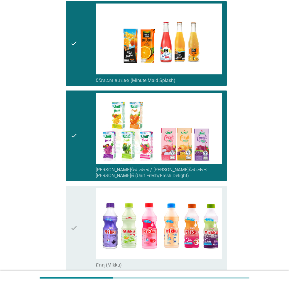
click at [67, 210] on div "check check_box_outline_blank มิกกุ (Mikku)" at bounding box center [146, 228] width 161 height 85
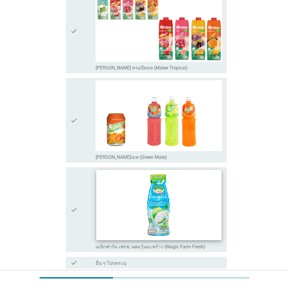
scroll to position [1475, 0]
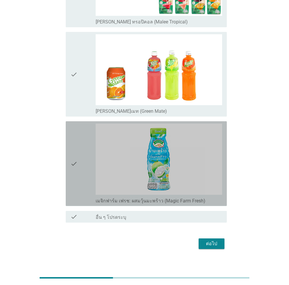
click at [72, 166] on icon "check" at bounding box center [73, 164] width 7 height 80
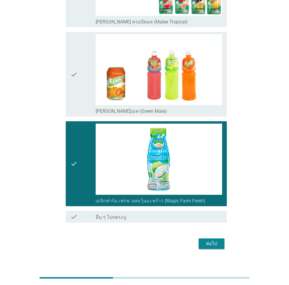
click at [216, 241] on div "ต่อไป" at bounding box center [211, 243] width 16 height 7
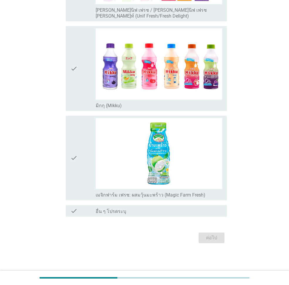
scroll to position [0, 0]
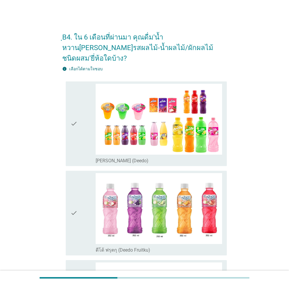
click at [85, 108] on div "check" at bounding box center [82, 124] width 25 height 80
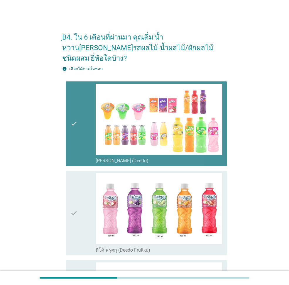
click at [80, 180] on div "check" at bounding box center [82, 213] width 25 height 80
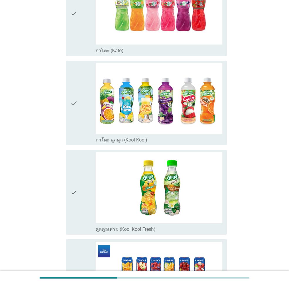
scroll to position [293, 0]
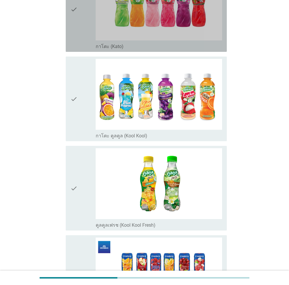
click at [93, 23] on div "check" at bounding box center [82, 10] width 25 height 80
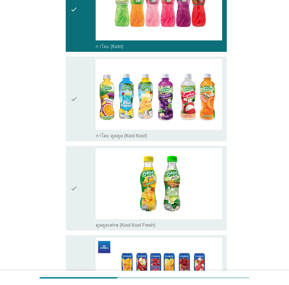
click at [82, 105] on div "check" at bounding box center [82, 99] width 25 height 80
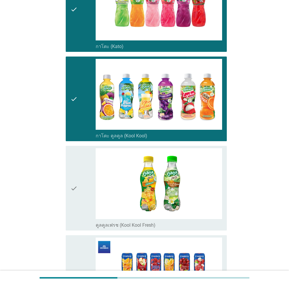
click at [83, 121] on div "check" at bounding box center [82, 99] width 25 height 80
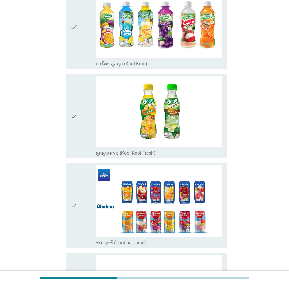
scroll to position [410, 0]
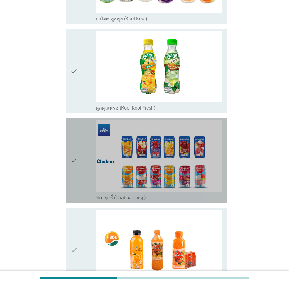
click at [84, 173] on div "check" at bounding box center [82, 160] width 25 height 80
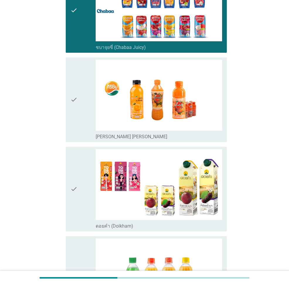
scroll to position [703, 0]
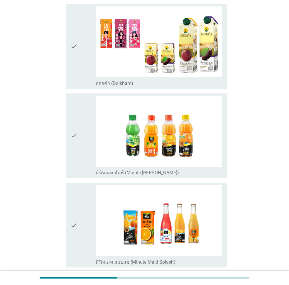
click at [69, 131] on div "check check_box มินิทเมท พัลพี (Minute [PERSON_NAME])" at bounding box center [146, 135] width 161 height 85
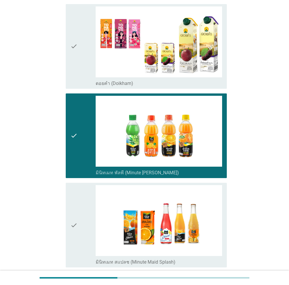
click at [89, 219] on div "check" at bounding box center [82, 225] width 25 height 80
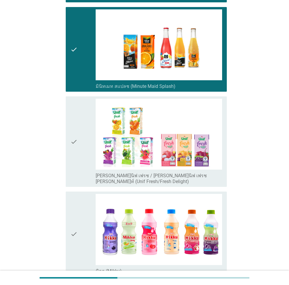
scroll to position [996, 0]
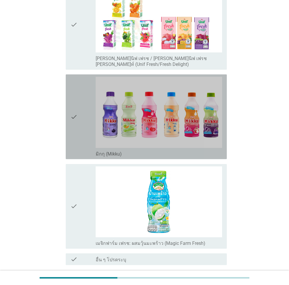
click at [79, 118] on div "check" at bounding box center [82, 117] width 25 height 80
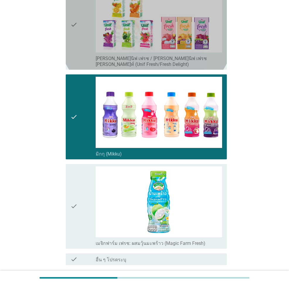
click at [89, 39] on div "check" at bounding box center [82, 25] width 25 height 86
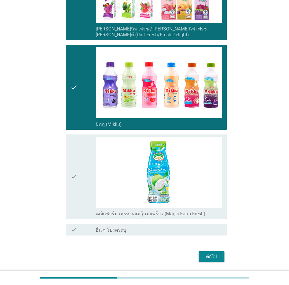
scroll to position [1028, 0]
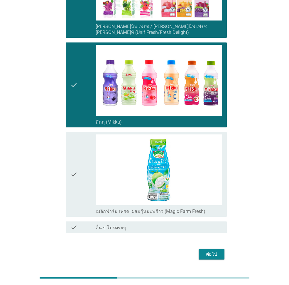
click at [204, 251] on div "ต่อไป" at bounding box center [211, 254] width 16 height 7
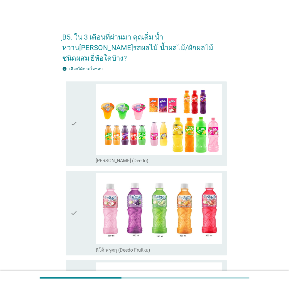
click at [74, 124] on icon "check" at bounding box center [73, 124] width 7 height 80
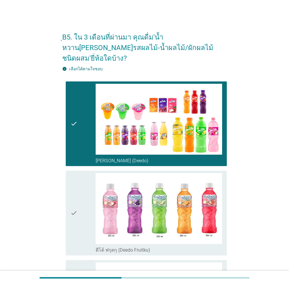
click at [94, 221] on div "check" at bounding box center [82, 213] width 25 height 80
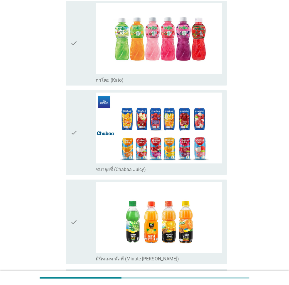
scroll to position [264, 0]
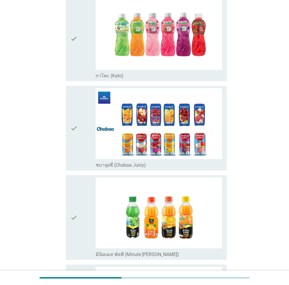
click at [88, 48] on div "check" at bounding box center [82, 39] width 25 height 80
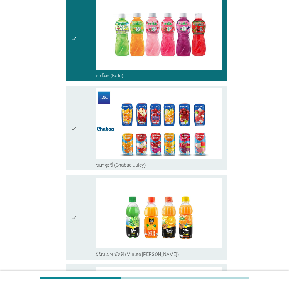
click at [92, 211] on div "check" at bounding box center [82, 218] width 25 height 80
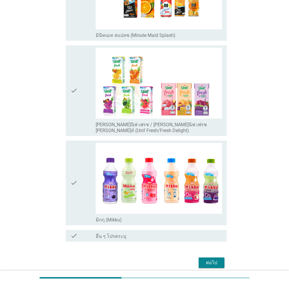
scroll to position [581, 0]
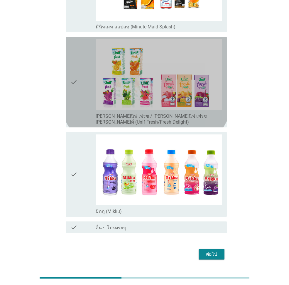
click at [74, 87] on icon "check" at bounding box center [73, 82] width 7 height 86
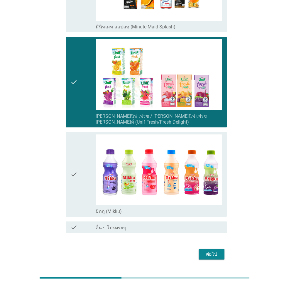
click at [209, 249] on button "ต่อไป" at bounding box center [211, 254] width 26 height 11
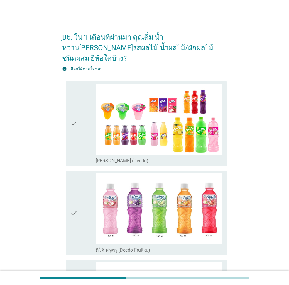
click at [80, 140] on div "check" at bounding box center [82, 124] width 25 height 80
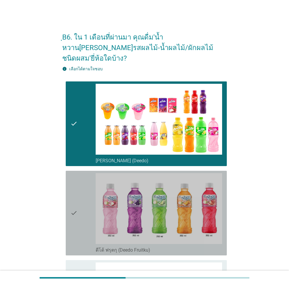
click at [69, 195] on div "check check_box_outline_blank ดีโด้ ฟรุตกุ (Deedo Fruitku)" at bounding box center [146, 213] width 161 height 85
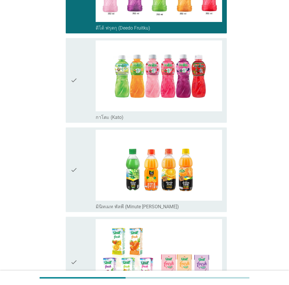
scroll to position [264, 0]
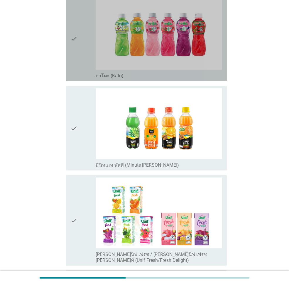
click at [73, 62] on icon "check" at bounding box center [73, 39] width 7 height 80
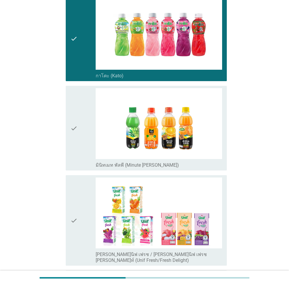
click at [88, 135] on div "check" at bounding box center [82, 128] width 25 height 80
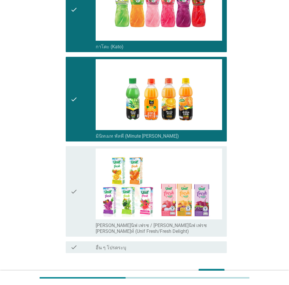
scroll to position [313, 0]
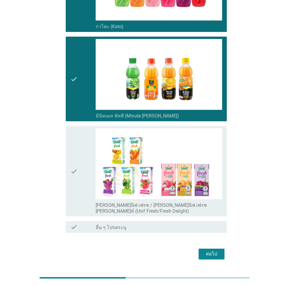
click at [83, 155] on div "check" at bounding box center [82, 171] width 25 height 86
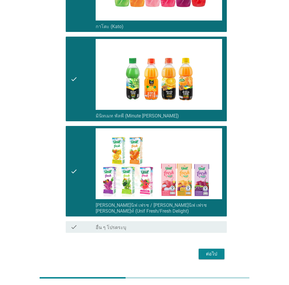
click at [216, 251] on div "ต่อไป" at bounding box center [211, 254] width 16 height 7
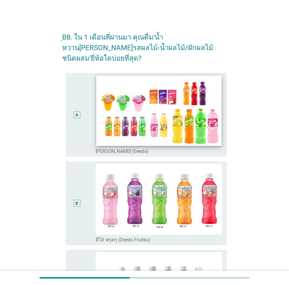
click at [98, 127] on img at bounding box center [158, 111] width 125 height 70
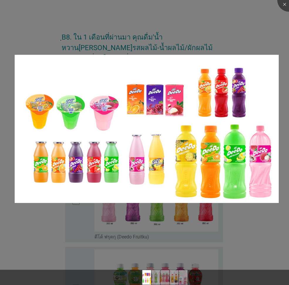
click at [95, 180] on img at bounding box center [147, 129] width 264 height 148
click at [82, 221] on div at bounding box center [144, 142] width 289 height 285
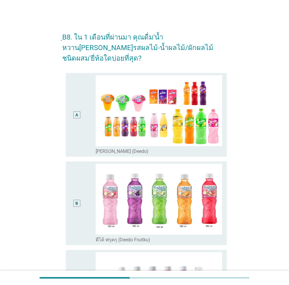
click at [85, 201] on div "B" at bounding box center [82, 203] width 25 height 79
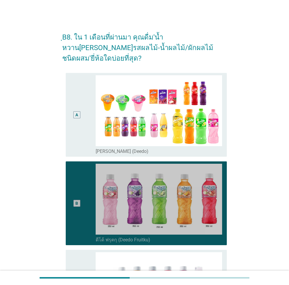
click at [81, 120] on div "A" at bounding box center [76, 114] width 13 height 79
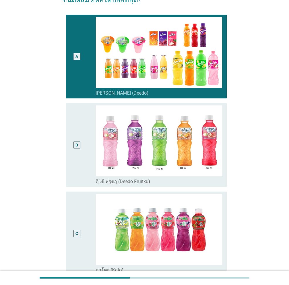
scroll to position [59, 0]
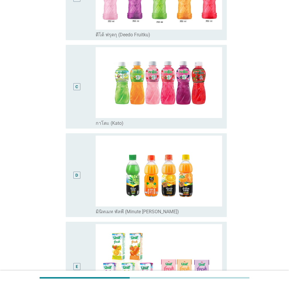
click at [79, 83] on div "C" at bounding box center [76, 86] width 13 height 79
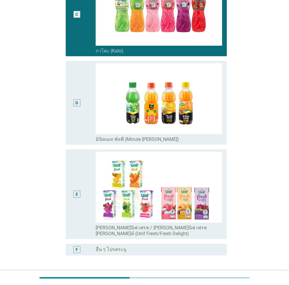
scroll to position [307, 0]
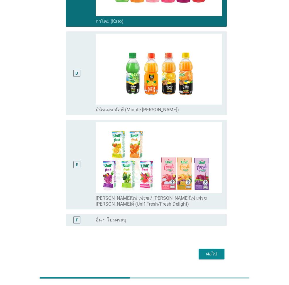
click at [222, 247] on div "ต่อไป" at bounding box center [144, 254] width 164 height 14
click at [217, 251] on div "ต่อไป" at bounding box center [211, 254] width 16 height 7
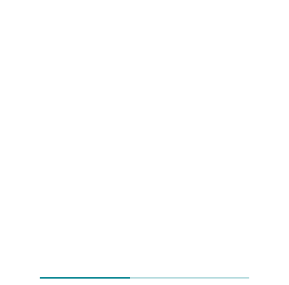
scroll to position [0, 0]
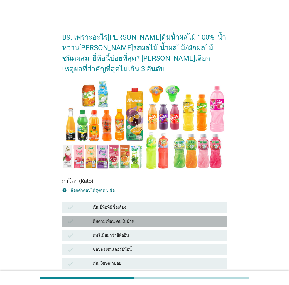
click at [112, 218] on div "ดื่มตามเพื่อน-คนในบ้าน" at bounding box center [157, 221] width 129 height 7
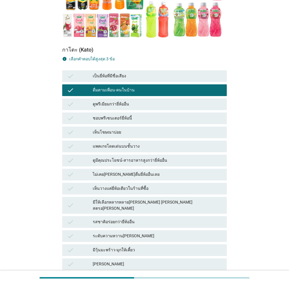
scroll to position [146, 0]
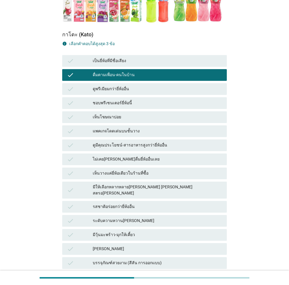
click at [113, 201] on div "check รสชาติอร่อยกว่ายี่ห้ออื่น" at bounding box center [144, 207] width 164 height 12
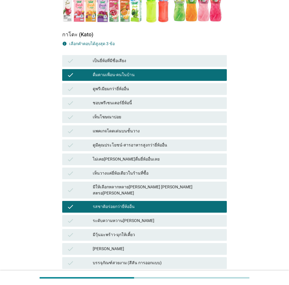
click at [122, 170] on div "เห็นวางแค่ยี่ห้อเดียวในร้านที่ซื้อ" at bounding box center [157, 173] width 129 height 7
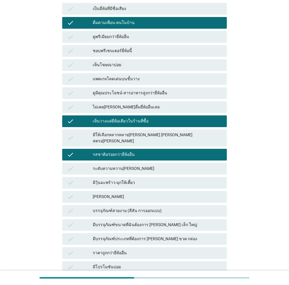
scroll to position [271, 0]
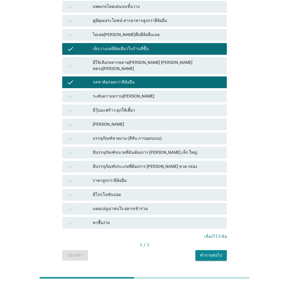
click at [211, 252] on div "คำถามต่อไป" at bounding box center [211, 255] width 22 height 6
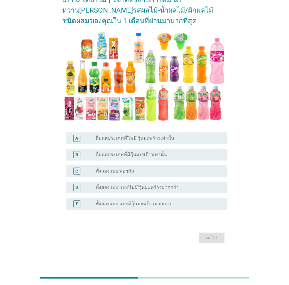
scroll to position [0, 0]
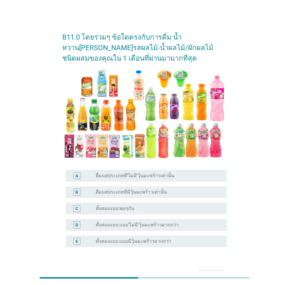
click at [128, 226] on label "ทั้งสองแบบ:แบบ'ไม่มี'วุ้นมะพร้าวมากกว่า" at bounding box center [137, 225] width 83 height 6
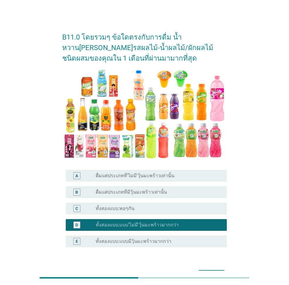
scroll to position [38, 0]
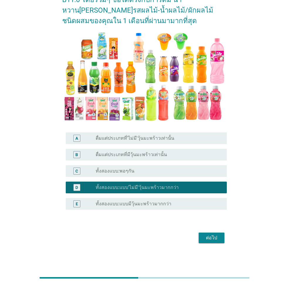
click at [212, 240] on div "ต่อไป" at bounding box center [211, 237] width 16 height 7
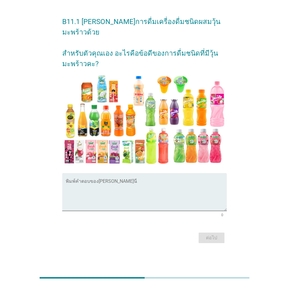
scroll to position [0, 0]
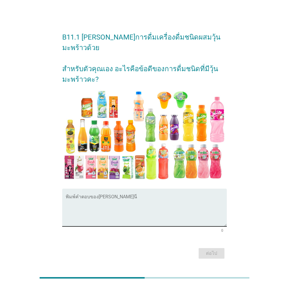
click at [125, 211] on textarea "พิมพ์คำตอบของคุณ ที่นี่" at bounding box center [146, 211] width 161 height 31
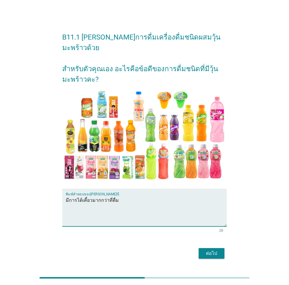
type textarea "มีการได้เคี้ยวมากกว่าที่ดื่ม"
click at [214, 253] on div "ต่อไป" at bounding box center [144, 253] width 164 height 14
click at [210, 250] on div "ต่อไป" at bounding box center [211, 253] width 16 height 7
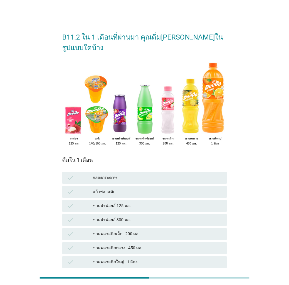
click at [100, 217] on div "ขวดฝาฟอยล์ 300 มล." at bounding box center [157, 220] width 129 height 7
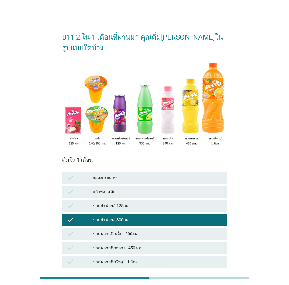
click at [106, 200] on div "check ขวดฝาฟอยล์ 125 มล." at bounding box center [144, 206] width 164 height 12
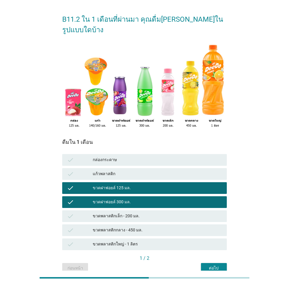
scroll to position [36, 0]
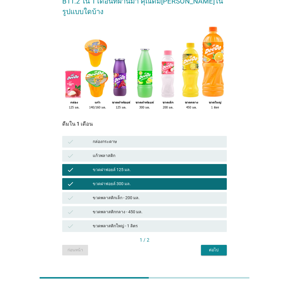
click at [150, 195] on div "ขวดพลาสติกเล็ก - 200 มล." at bounding box center [157, 198] width 129 height 7
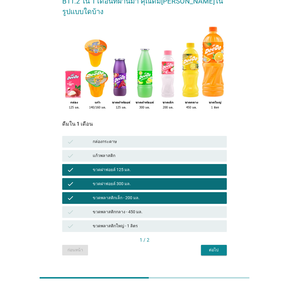
click at [150, 195] on div "ขวดพลาสติกเล็ก - 200 มล." at bounding box center [157, 198] width 129 height 7
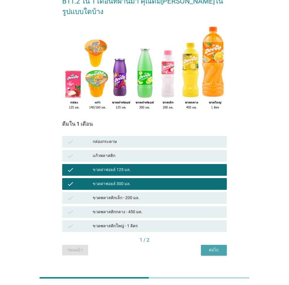
click at [208, 247] on div "ต่อไป" at bounding box center [213, 250] width 16 height 6
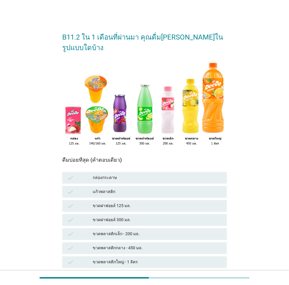
click at [161, 227] on div "check ขวดพลาสติกเล็ก - 200 มล." at bounding box center [144, 234] width 167 height 14
click at [160, 202] on div "check ขวดฝาฟอยล์ 125 มล." at bounding box center [144, 206] width 167 height 14
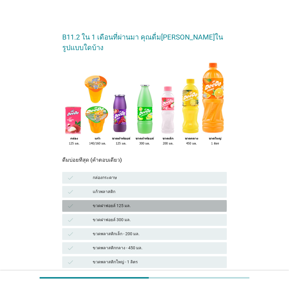
click at [160, 202] on div "ขวดฝาฟอยล์ 125 มล." at bounding box center [157, 205] width 129 height 7
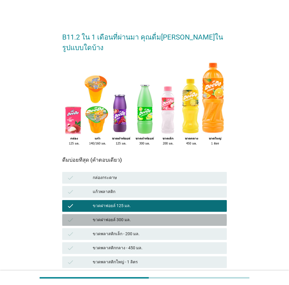
click at [142, 217] on div "ขวดฝาฟอยล์ 300 มล." at bounding box center [157, 220] width 129 height 7
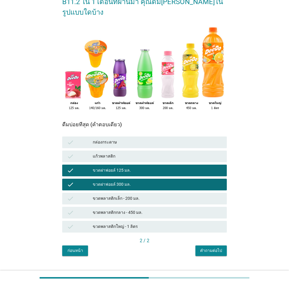
scroll to position [36, 0]
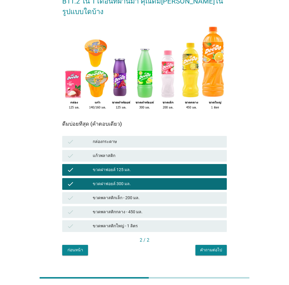
click at [201, 245] on button "คำถามต่อไป" at bounding box center [210, 250] width 31 height 11
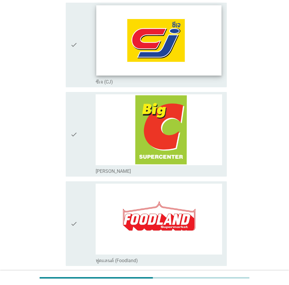
scroll to position [59, 0]
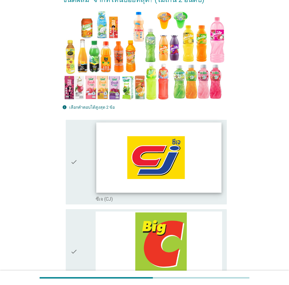
click at [99, 186] on img at bounding box center [158, 157] width 125 height 70
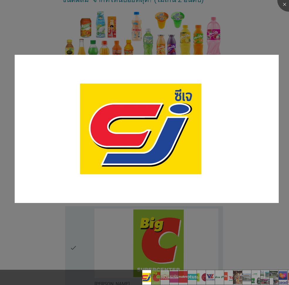
click at [37, 232] on div at bounding box center [144, 142] width 289 height 285
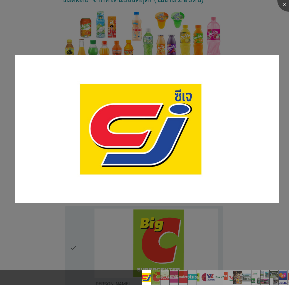
click at [67, 229] on div at bounding box center [144, 142] width 289 height 285
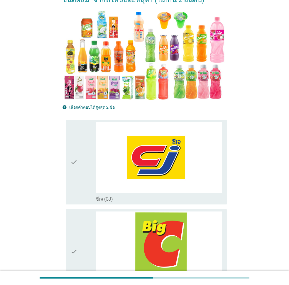
click at [87, 173] on div "check" at bounding box center [82, 162] width 25 height 80
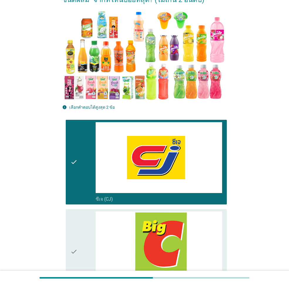
scroll to position [176, 0]
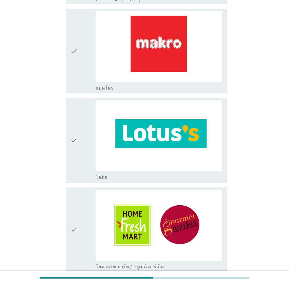
click at [81, 138] on div "check" at bounding box center [82, 140] width 25 height 80
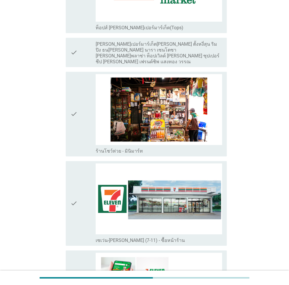
scroll to position [996, 0]
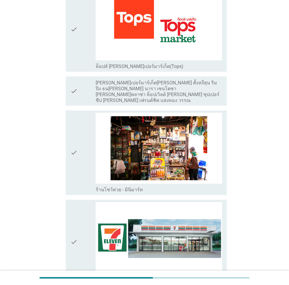
click at [83, 159] on div "check" at bounding box center [82, 153] width 25 height 80
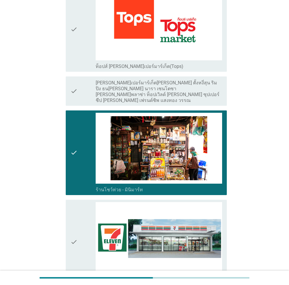
click at [74, 91] on icon "check" at bounding box center [73, 91] width 7 height 25
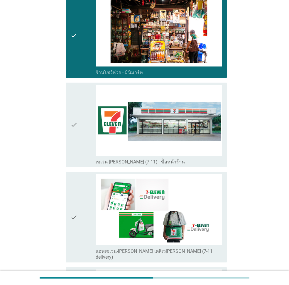
click at [75, 119] on icon "check" at bounding box center [73, 125] width 7 height 80
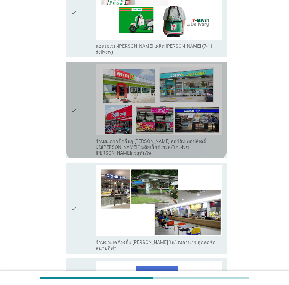
click at [76, 87] on icon "check" at bounding box center [73, 110] width 7 height 92
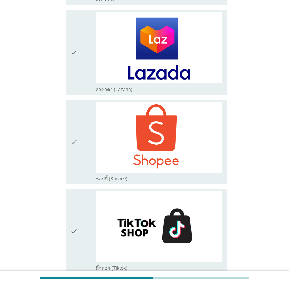
scroll to position [1609, 0]
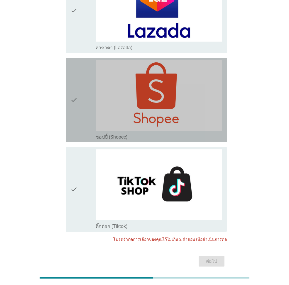
click at [91, 91] on div "check" at bounding box center [82, 100] width 25 height 80
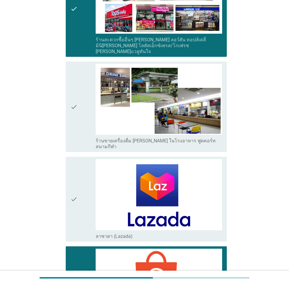
scroll to position [1462, 0]
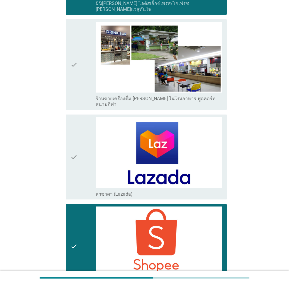
click at [85, 213] on div "check" at bounding box center [82, 247] width 25 height 80
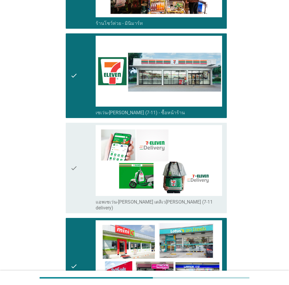
scroll to position [1111, 0]
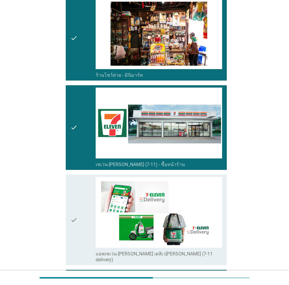
drag, startPoint x: 75, startPoint y: 263, endPoint x: 79, endPoint y: 244, distance: 19.1
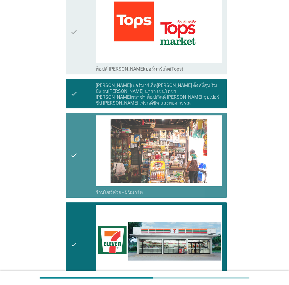
click at [81, 142] on div "check" at bounding box center [82, 155] width 25 height 80
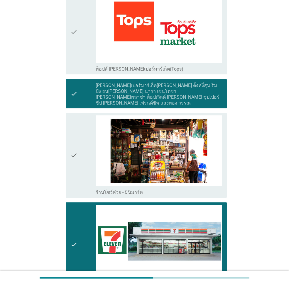
click at [78, 94] on div "check" at bounding box center [82, 93] width 25 height 25
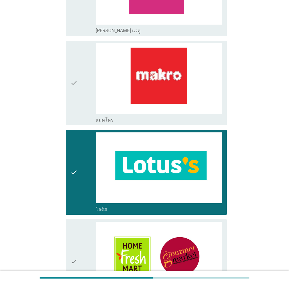
click at [84, 186] on div "check" at bounding box center [82, 172] width 25 height 80
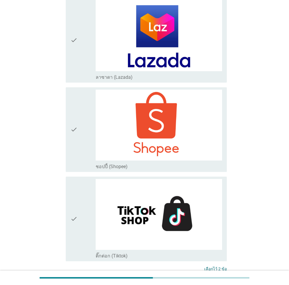
scroll to position [1609, 0]
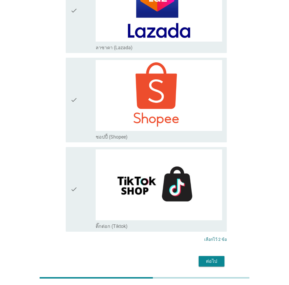
click at [204, 258] on div "ต่อไป" at bounding box center [211, 261] width 16 height 7
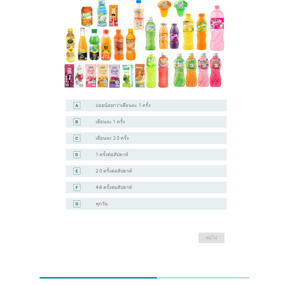
scroll to position [0, 0]
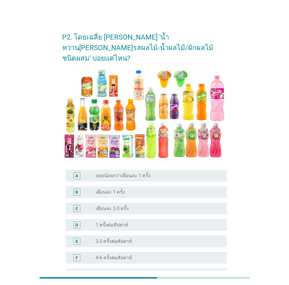
click at [120, 222] on label "1 ครั้งต่อสัปดาห์" at bounding box center [112, 225] width 33 height 6
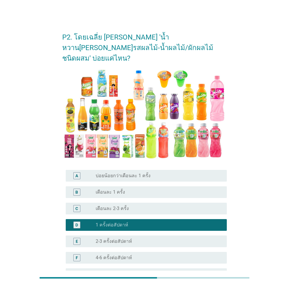
click at [112, 236] on div "E radio_button_unchecked 2-3 ครั้งต่อสัปดาห์" at bounding box center [146, 242] width 161 height 12
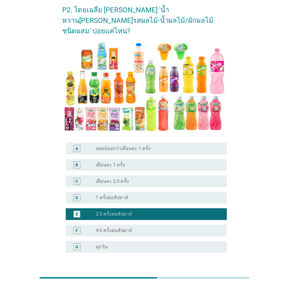
scroll to position [60, 0]
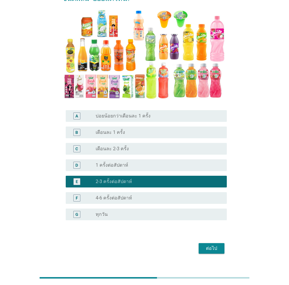
click at [216, 241] on div "ต่อไป" at bounding box center [144, 248] width 164 height 14
click at [214, 245] on div "ต่อไป" at bounding box center [211, 248] width 16 height 7
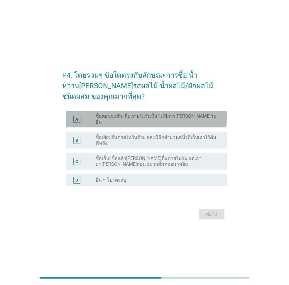
click at [157, 116] on label "ซื้อตอนจะดื่ม: ดื่มภายในวันนั้น ไม่มีการ[PERSON_NAME]วันอื่น" at bounding box center [157, 119] width 122 height 12
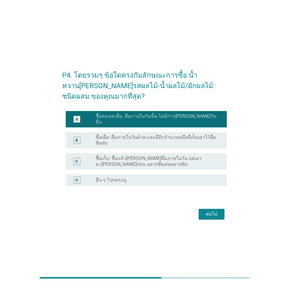
click at [159, 130] on div "B radio_button_unchecked ซื้อเผื่อ: ดื่มภายในวันด้วย และมีอีกจำนวนหนึ่งที่เก็บเ…" at bounding box center [144, 140] width 164 height 21
click at [158, 139] on label "ซื้อเผื่อ: ดื่มภายในวันด้วย และมีอีกจำนวนหนึ่งที่เก็บเอาไว้ดื่มทีหลัง" at bounding box center [157, 140] width 122 height 12
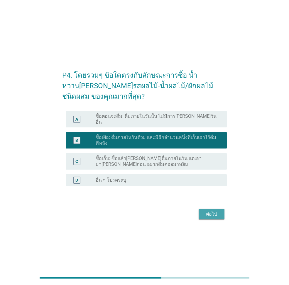
click at [217, 214] on div "ต่อไป" at bounding box center [211, 214] width 16 height 7
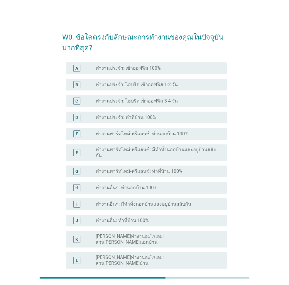
click at [158, 121] on div "D radio_button_unchecked ทำงานประจำ: ทำที่บ้าน 100%" at bounding box center [146, 118] width 161 height 12
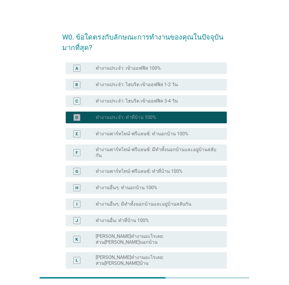
click at [158, 121] on div "D radio_button_checked ทำงานประจำ: ทำที่บ้าน 100%" at bounding box center [146, 118] width 161 height 12
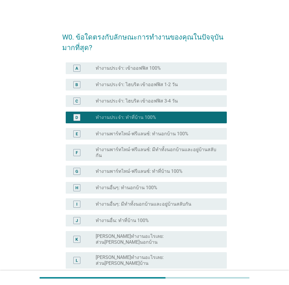
click at [148, 73] on div "A radio_button_unchecked ทำงานประจำ: เข้าออฟฟิส 100%" at bounding box center [146, 68] width 161 height 12
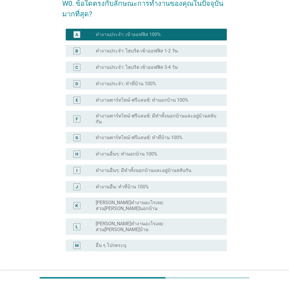
scroll to position [61, 0]
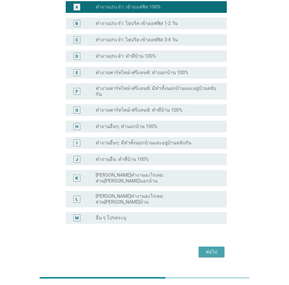
click at [201, 247] on button "ต่อไป" at bounding box center [211, 252] width 26 height 11
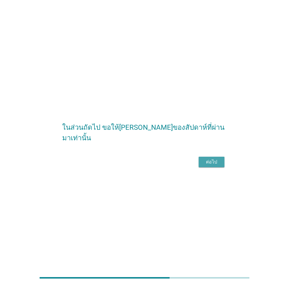
click at [212, 165] on div "ต่อไป" at bounding box center [211, 162] width 16 height 7
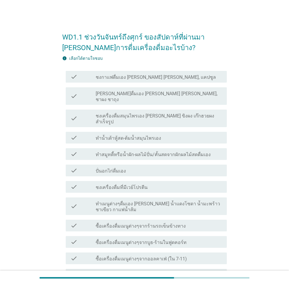
click at [145, 79] on label "ชงกาแฟดื่มเอง [PERSON_NAME] [PERSON_NAME], แคปซูล" at bounding box center [156, 77] width 120 height 6
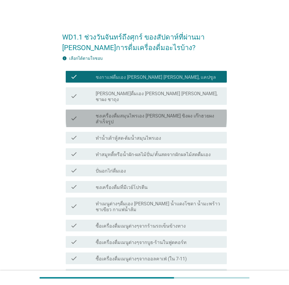
click at [144, 113] on label "ชงเครื่องดื่มสมุนไพรเอง [PERSON_NAME] ขิงผง เก๊กฮวยผงสำเร็จรูป" at bounding box center [159, 119] width 126 height 12
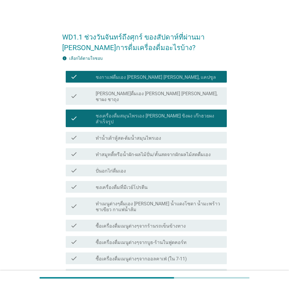
click at [84, 200] on div "check" at bounding box center [82, 206] width 25 height 13
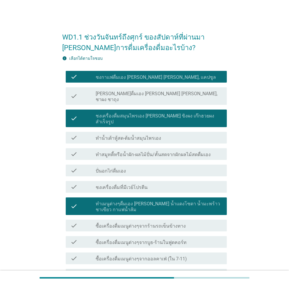
click at [108, 185] on label "ชงเครื่องดื่มที่มีเวย์โปรตีน" at bounding box center [122, 188] width 52 height 6
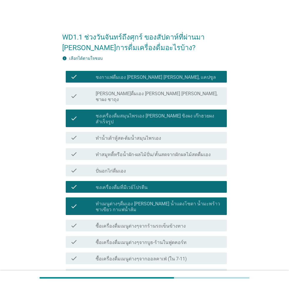
click at [145, 195] on div "check check_box_outline_blank ทำเมนูต่างๆดื่มเอง [PERSON_NAME] น้ำแดงโซดา น้ำมะ…" at bounding box center [144, 206] width 164 height 22
click at [154, 183] on div "check_box ชงเครื่องดื่มที่มีเวย์โปรตีน" at bounding box center [159, 186] width 126 height 7
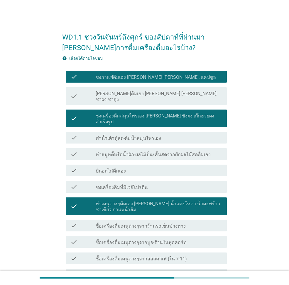
click at [152, 256] on label "ซื้อเครื่องดื่มเมนูต่างๆจากออลคาเฟ่ (ใน 7-11)" at bounding box center [141, 259] width 91 height 6
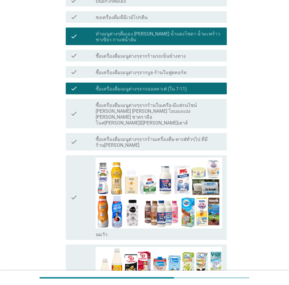
scroll to position [234, 0]
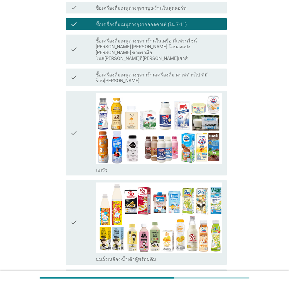
click at [72, 197] on icon "check" at bounding box center [73, 223] width 7 height 80
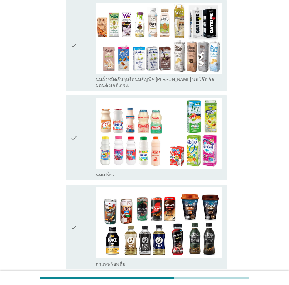
scroll to position [557, 0]
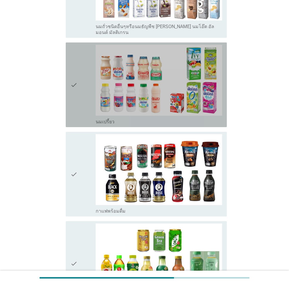
click at [67, 42] on div "check check_box_outline_blank นมเปรี้ยว" at bounding box center [146, 84] width 161 height 85
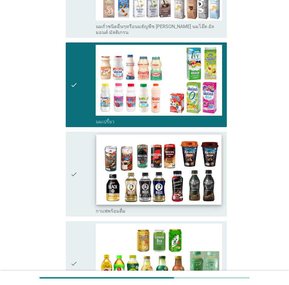
click at [96, 159] on img at bounding box center [158, 169] width 125 height 70
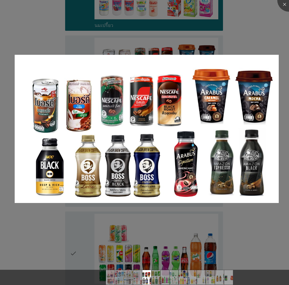
scroll to position [674, 0]
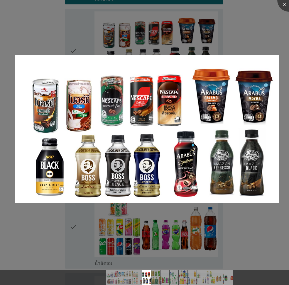
click at [67, 231] on div at bounding box center [144, 142] width 289 height 285
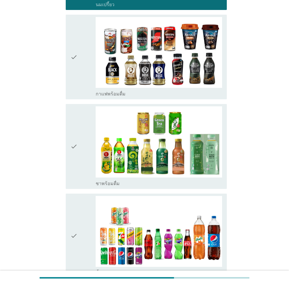
click at [72, 28] on icon "check" at bounding box center [73, 57] width 7 height 80
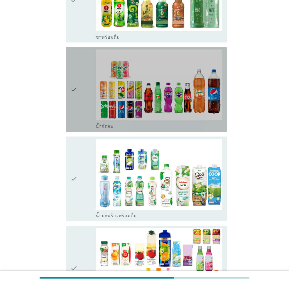
click at [84, 86] on div "check" at bounding box center [82, 90] width 25 height 80
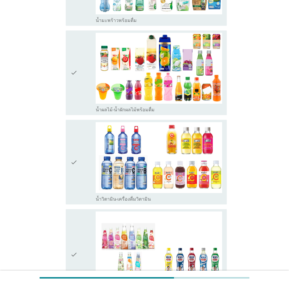
scroll to position [1055, 0]
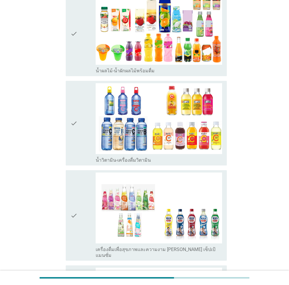
click at [80, 23] on div "check" at bounding box center [82, 34] width 25 height 80
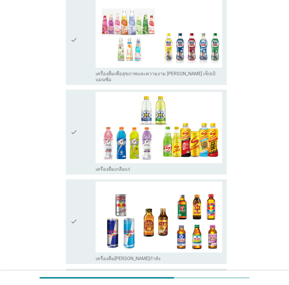
scroll to position [1343, 0]
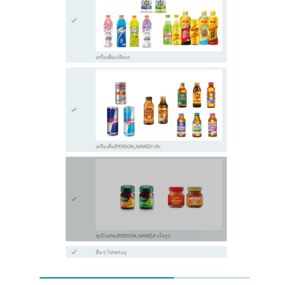
click at [82, 159] on div "check" at bounding box center [82, 199] width 25 height 80
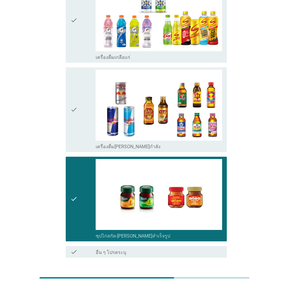
click at [215, 275] on div "ต่อไป" at bounding box center [211, 278] width 16 height 7
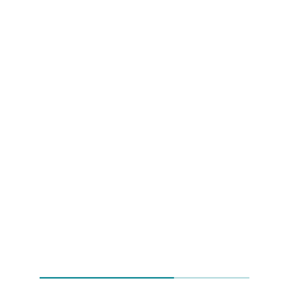
scroll to position [0, 0]
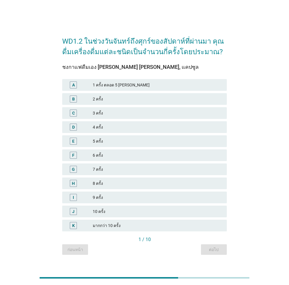
click at [108, 128] on div "4 ครั้ง" at bounding box center [157, 127] width 129 height 7
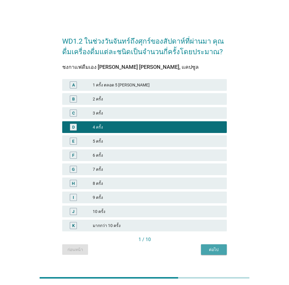
click at [217, 253] on div "ต่อไป" at bounding box center [213, 250] width 16 height 6
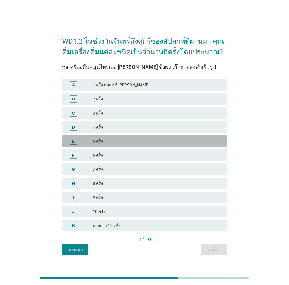
click at [118, 142] on div "5 ครั้ง" at bounding box center [157, 141] width 129 height 7
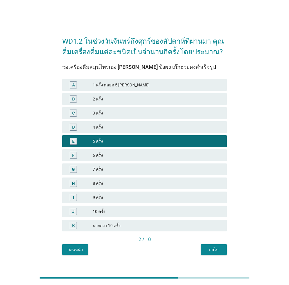
click at [125, 125] on div "4 ครั้ง" at bounding box center [157, 127] width 129 height 7
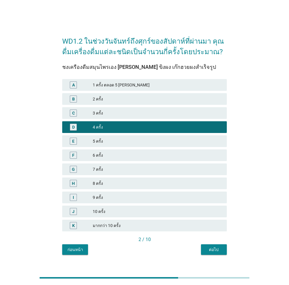
drag, startPoint x: 225, startPoint y: 260, endPoint x: 222, endPoint y: 248, distance: 12.1
click at [224, 260] on div "WD1.2 ในช่วงวันจันทร์ถึงศุกร์ของสัปดาห์ที่ผ่านมา คุณดื่มเครื่องดื่มแต่ละชนิดเป็…" at bounding box center [144, 142] width 275 height 248
click at [222, 249] on button "ต่อไป" at bounding box center [214, 249] width 26 height 11
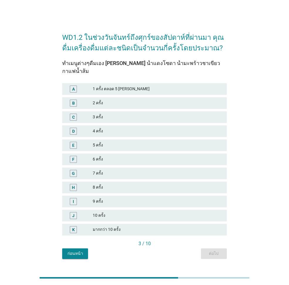
click at [130, 111] on div "C 3 ครั้ง" at bounding box center [144, 117] width 164 height 12
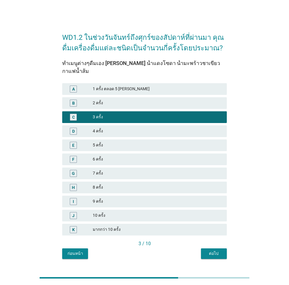
click at [209, 253] on button "ต่อไป" at bounding box center [214, 253] width 26 height 11
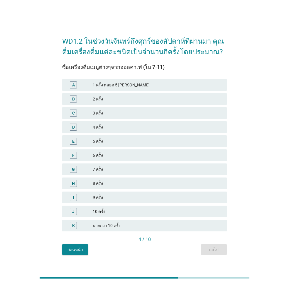
click at [100, 123] on div "D 4 ครั้ง" at bounding box center [144, 127] width 164 height 12
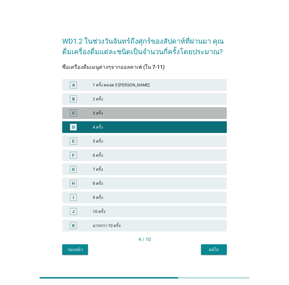
click at [115, 108] on div "C 3 ครั้ง" at bounding box center [144, 113] width 164 height 12
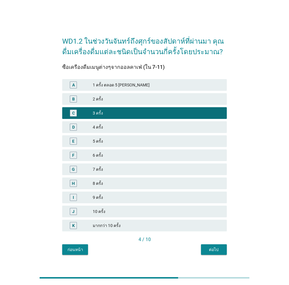
click at [222, 250] on div "ต่อไป" at bounding box center [213, 250] width 16 height 6
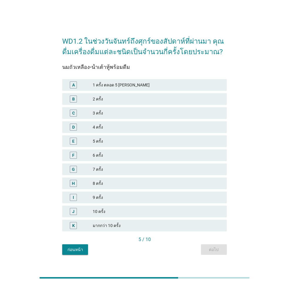
click at [112, 120] on div "D 4 ครั้ง" at bounding box center [144, 127] width 167 height 14
click at [129, 104] on div "B 2 ครั้ง" at bounding box center [144, 99] width 164 height 12
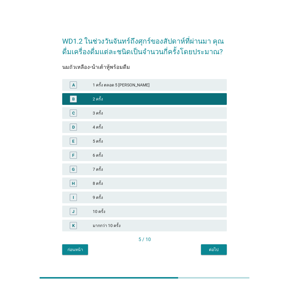
click at [206, 248] on div "ต่อไป" at bounding box center [213, 250] width 16 height 6
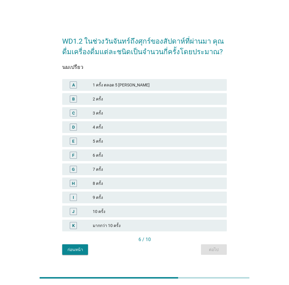
click at [106, 138] on div "5 ครั้ง" at bounding box center [157, 141] width 129 height 7
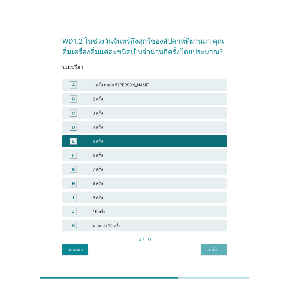
click at [214, 248] on div "ต่อไป" at bounding box center [213, 250] width 16 height 6
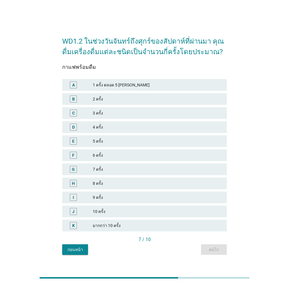
click at [59, 95] on div "WD1.2 ในช่วงวันจันทร์ถึงศุกร์ของสัปดาห์ที่ผ่านมา คุณดื่มเครื่องดื่มแต่ละชนิดเป็…" at bounding box center [144, 142] width 174 height 234
click at [94, 128] on div "4 ครั้ง" at bounding box center [157, 127] width 129 height 7
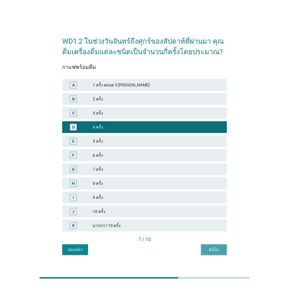
click at [217, 253] on div "ต่อไป" at bounding box center [213, 250] width 16 height 6
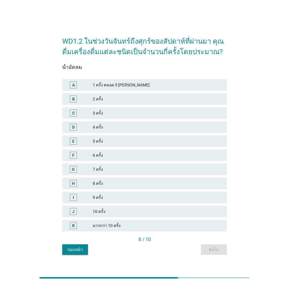
click at [14, 185] on div "WD1.2 ในช่วงวันจันทร์ถึงศุกร์ของสัปดาห์ที่ผ่านมา คุณดื่มเครื่องดื่มแต่ละชนิดเป็…" at bounding box center [144, 142] width 260 height 234
click at [93, 107] on div "C 3 ครั้ง" at bounding box center [144, 113] width 167 height 14
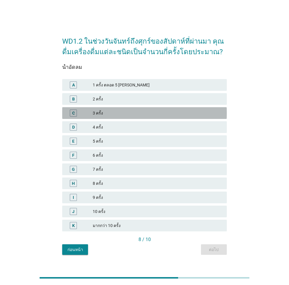
click at [93, 109] on div "C 3 ครั้ง" at bounding box center [144, 113] width 164 height 12
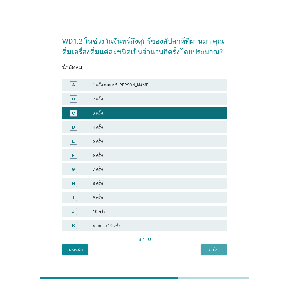
click at [217, 253] on button "ต่อไป" at bounding box center [214, 249] width 26 height 11
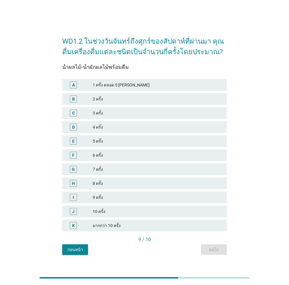
click at [100, 143] on div "5 ครั้ง" at bounding box center [157, 141] width 129 height 7
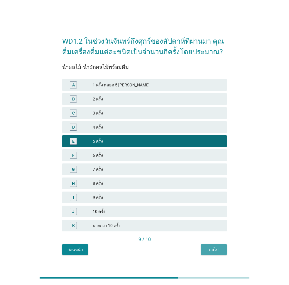
click at [210, 253] on button "ต่อไป" at bounding box center [214, 249] width 26 height 11
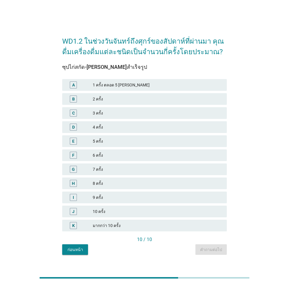
click at [133, 104] on div "B 2 ครั้ง" at bounding box center [144, 99] width 164 height 12
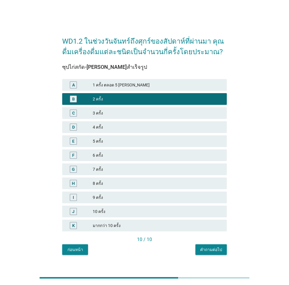
click at [211, 244] on button "คำถามต่อไป" at bounding box center [210, 249] width 31 height 11
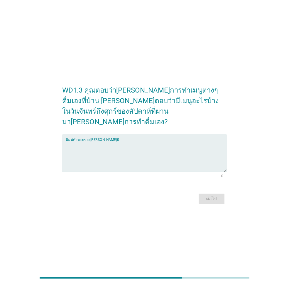
click at [129, 143] on textarea "พิมพ์คำตอบของคุณ ที่นี่" at bounding box center [146, 156] width 161 height 31
type textarea "ผลไม้สดปั่น"
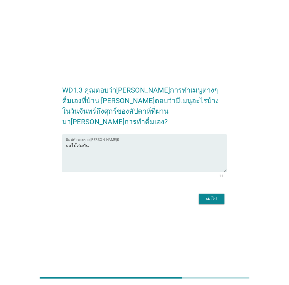
click at [207, 195] on div "ต่อไป" at bounding box center [211, 198] width 16 height 7
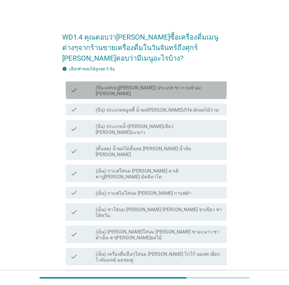
click at [130, 85] on label "(ปั่น-แฟรบปู[PERSON_NAME]) ประเภท ชา กาแฟ นม [PERSON_NAME]" at bounding box center [159, 91] width 126 height 12
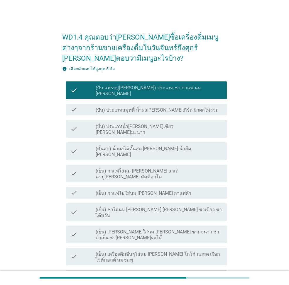
click at [131, 85] on label "(ปั่น-แฟรบปู[PERSON_NAME]) ประเภท ชา กาแฟ นม [PERSON_NAME]" at bounding box center [159, 91] width 126 height 12
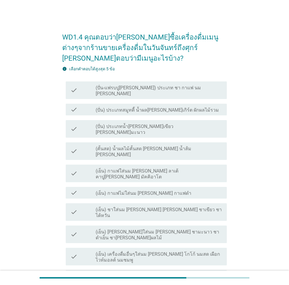
click at [133, 146] on label "(คั้นสด) น้ำผลไม้คั้นสด [PERSON_NAME] น้ำส้ม [PERSON_NAME]" at bounding box center [159, 152] width 126 height 12
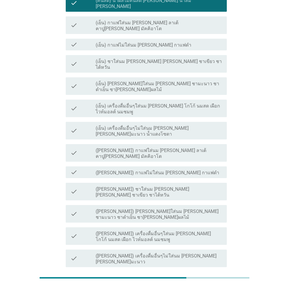
scroll to position [149, 0]
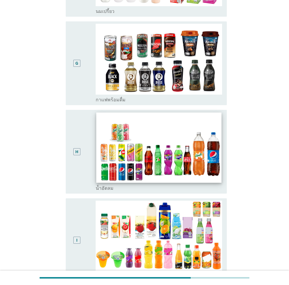
scroll to position [466, 0]
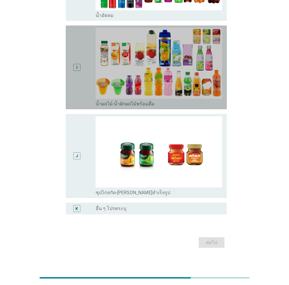
click at [84, 70] on div "I" at bounding box center [82, 67] width 25 height 79
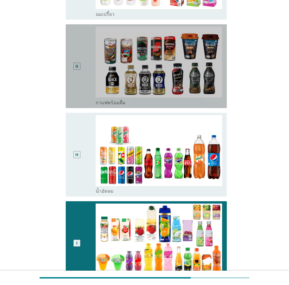
click at [102, 98] on div "radio_button_unchecked กาแฟพร้อมดื่ม" at bounding box center [159, 102] width 126 height 8
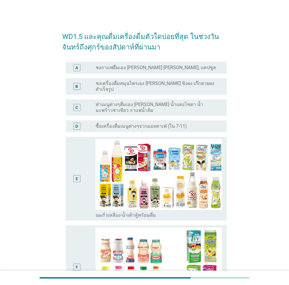
scroll to position [0, 0]
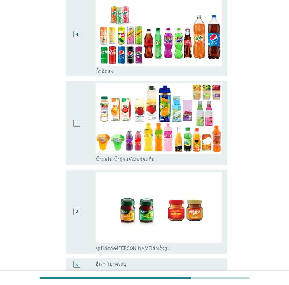
click at [86, 122] on div "I" at bounding box center [82, 123] width 25 height 79
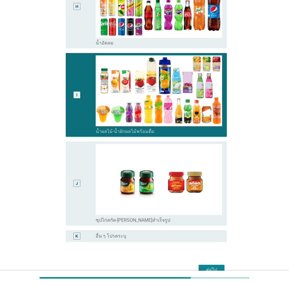
scroll to position [466, 0]
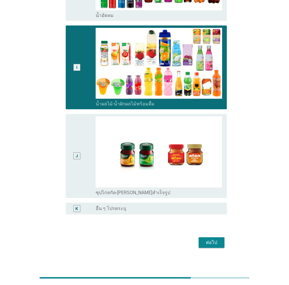
click at [208, 237] on button "ต่อไป" at bounding box center [211, 242] width 26 height 11
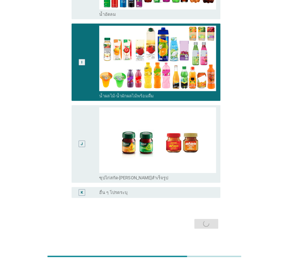
scroll to position [0, 0]
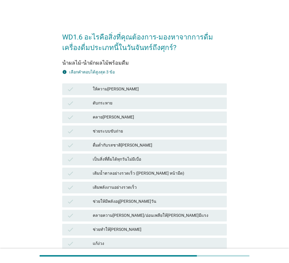
click at [149, 94] on div "check ให้ความ[PERSON_NAME]" at bounding box center [144, 90] width 164 height 12
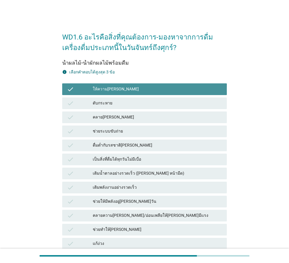
click at [145, 99] on div "check ดับกระหาย" at bounding box center [144, 104] width 164 height 12
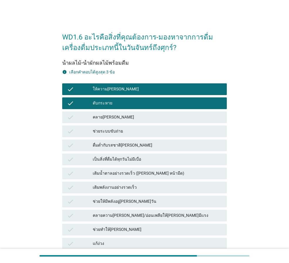
click at [138, 129] on div "ช่วยระบบขับถ่าย" at bounding box center [157, 131] width 129 height 7
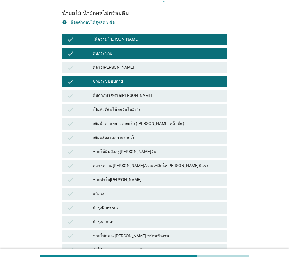
scroll to position [117, 0]
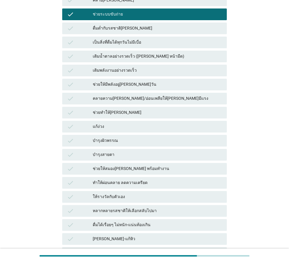
click at [143, 120] on div "check แก้ง่วง" at bounding box center [144, 127] width 167 height 14
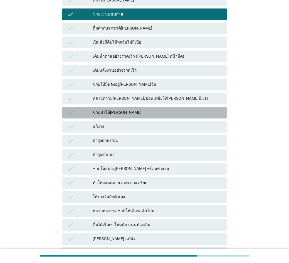
click at [143, 113] on div "ช่วยทำให้[PERSON_NAME]" at bounding box center [157, 112] width 129 height 7
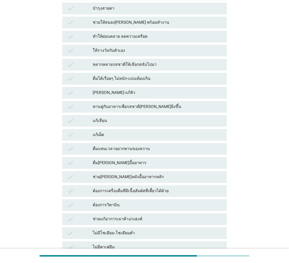
scroll to position [176, 0]
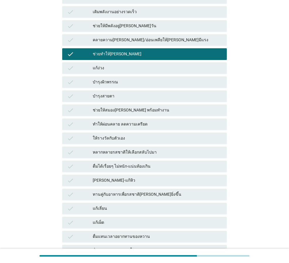
click at [132, 86] on div "check บำรุงผิวพรรณ" at bounding box center [144, 82] width 164 height 12
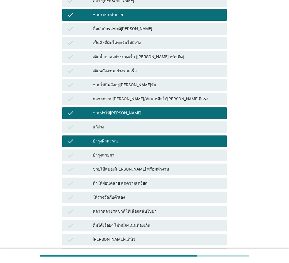
scroll to position [61, 0]
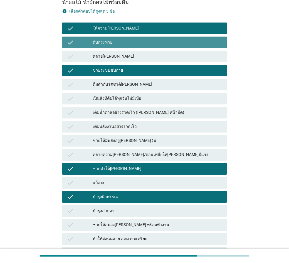
click at [112, 43] on div "ดับกระหาย" at bounding box center [157, 42] width 129 height 7
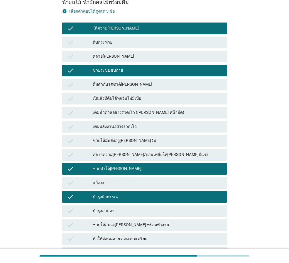
click at [116, 65] on div "check ช่วยระบบขับถ่าย" at bounding box center [144, 71] width 164 height 12
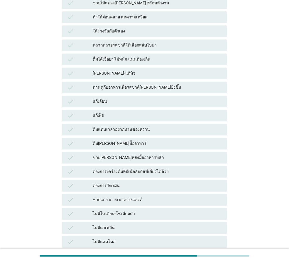
scroll to position [325, 0]
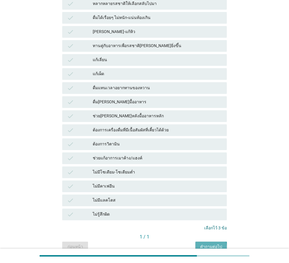
drag, startPoint x: 203, startPoint y: 249, endPoint x: 202, endPoint y: 244, distance: 5.0
click at [202, 247] on div "คำถามต่อไป" at bounding box center [211, 247] width 22 height 6
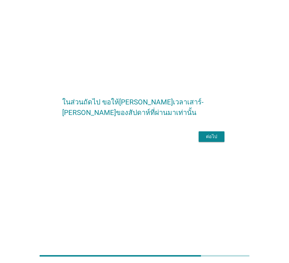
scroll to position [0, 0]
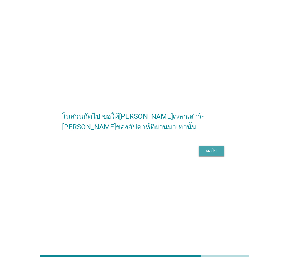
click at [210, 155] on div "ต่อไป" at bounding box center [211, 151] width 16 height 7
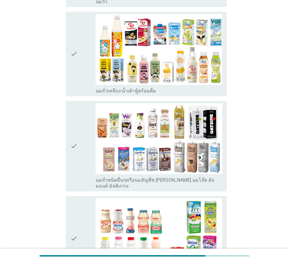
scroll to position [469, 0]
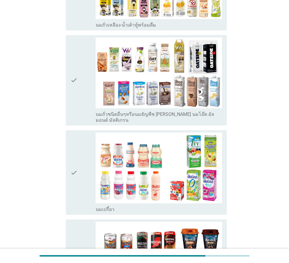
click at [82, 138] on div "check" at bounding box center [82, 173] width 25 height 80
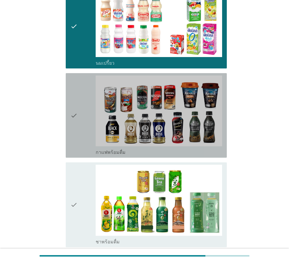
click at [78, 90] on div "check" at bounding box center [82, 116] width 25 height 80
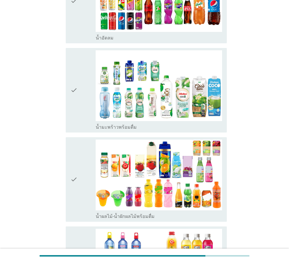
scroll to position [938, 0]
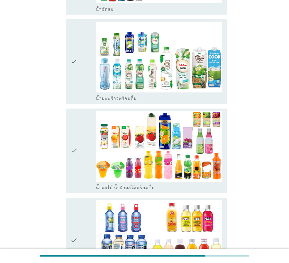
click at [63, 129] on div "check check_box_outline_blank น้ำผลไม้-น้ำผักผลไม้พร้อมดื่ม" at bounding box center [144, 150] width 164 height 89
click at [88, 135] on div "check" at bounding box center [82, 151] width 25 height 80
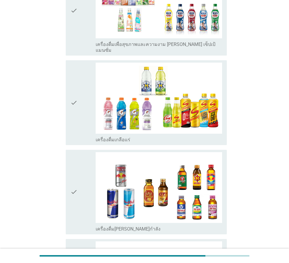
scroll to position [1364, 0]
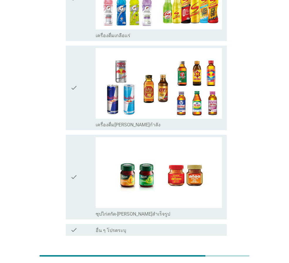
click at [209, 254] on div "ต่อไป" at bounding box center [211, 257] width 16 height 7
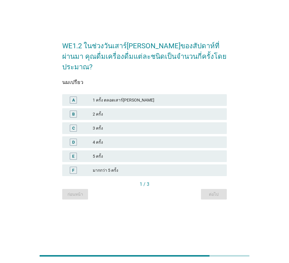
scroll to position [0, 0]
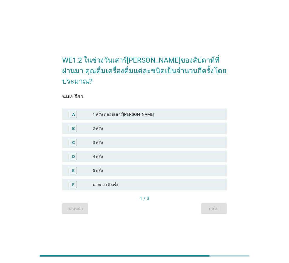
click at [120, 125] on div "2 ครั้ง" at bounding box center [157, 128] width 129 height 7
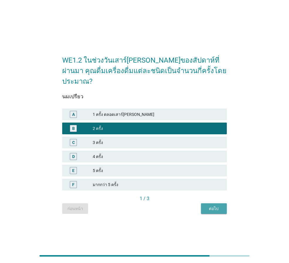
click at [221, 204] on button "ต่อไป" at bounding box center [214, 209] width 26 height 11
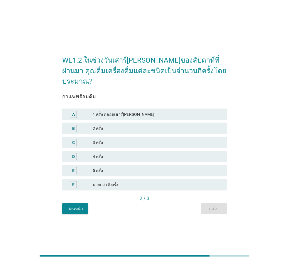
click at [91, 125] on div "B" at bounding box center [80, 128] width 26 height 7
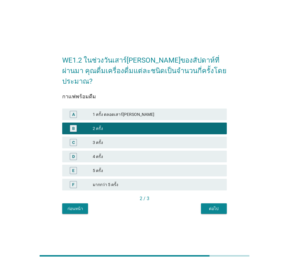
click at [93, 139] on div "3 ครั้ง" at bounding box center [157, 142] width 129 height 7
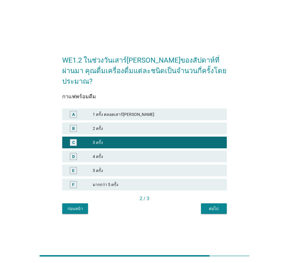
click at [224, 208] on button "ต่อไป" at bounding box center [214, 209] width 26 height 11
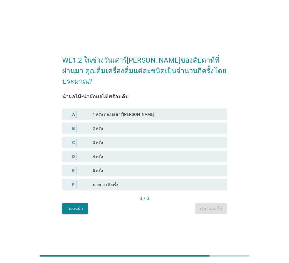
click at [109, 137] on div "C 3 ครั้ง" at bounding box center [144, 143] width 164 height 12
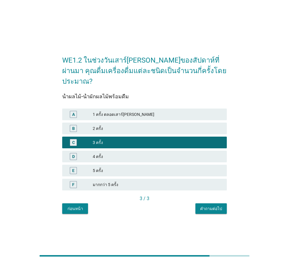
click at [207, 213] on div "WE1.2 ในช่วงวันเสาร์[PERSON_NAME]ของสัปดาห์ที่ผ่านมา คุณดื่มเครื่องดื่มแต่ละชนิ…" at bounding box center [144, 132] width 174 height 174
click at [209, 206] on div "คำถามต่อไป" at bounding box center [211, 209] width 22 height 6
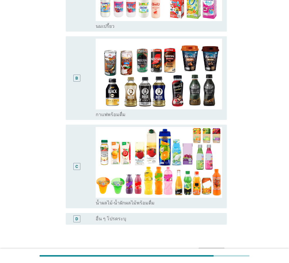
scroll to position [117, 0]
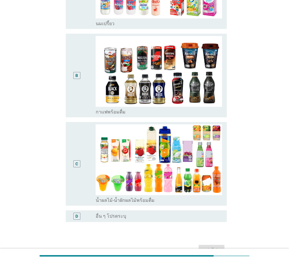
click at [83, 71] on div "B" at bounding box center [76, 75] width 13 height 79
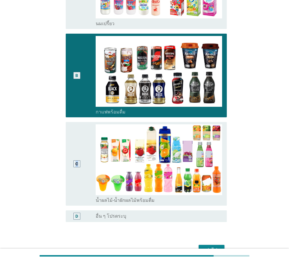
click at [78, 166] on div "C" at bounding box center [76, 164] width 7 height 7
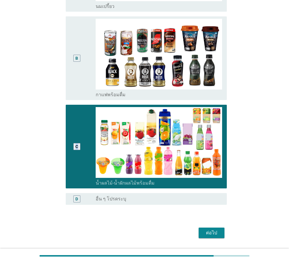
scroll to position [152, 0]
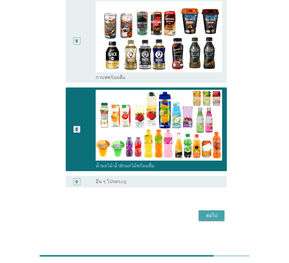
click at [216, 218] on div "ต่อไป" at bounding box center [211, 215] width 16 height 7
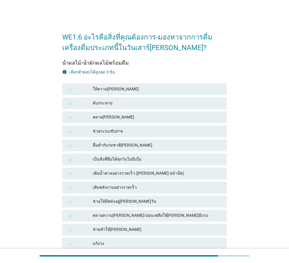
click at [159, 187] on div "เติมพลังงานอย่างรวดเร็ว" at bounding box center [157, 187] width 129 height 7
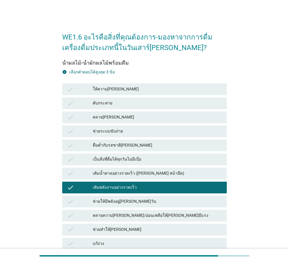
click at [160, 138] on div "check ช่วยระบบขับถ่าย" at bounding box center [144, 132] width 167 height 14
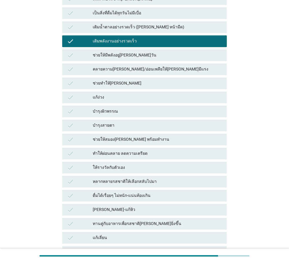
click at [151, 133] on div "check ช่วยให้สมอง[PERSON_NAME] พร้อมทำงาน" at bounding box center [144, 140] width 167 height 14
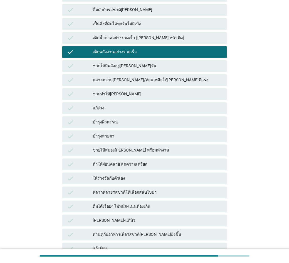
scroll to position [0, 0]
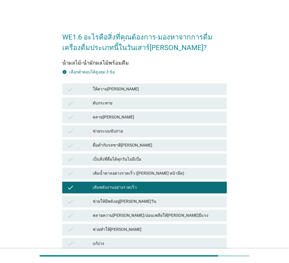
click at [163, 89] on div "ให้ความ[PERSON_NAME]" at bounding box center [157, 89] width 129 height 7
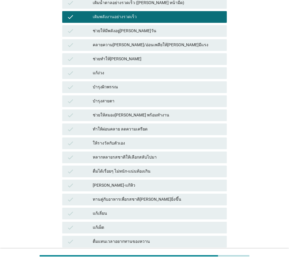
scroll to position [205, 0]
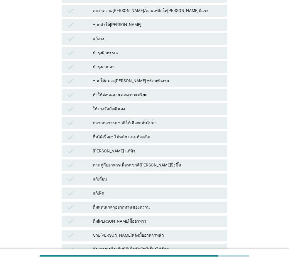
click at [161, 124] on div "หลากหลายรสชาติให้เลือกสลับไปมา" at bounding box center [157, 123] width 129 height 7
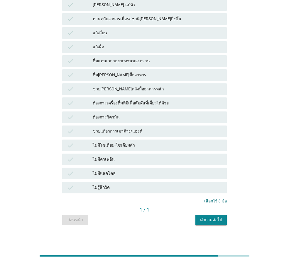
scroll to position [354, 0]
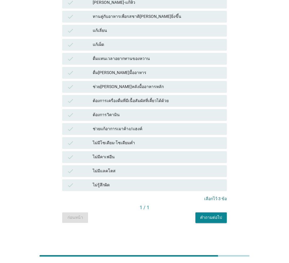
click at [212, 214] on button "คำถามต่อไป" at bounding box center [210, 218] width 31 height 11
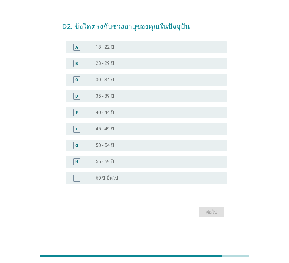
scroll to position [0, 0]
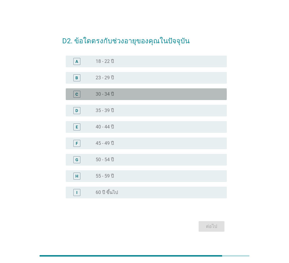
click at [141, 89] on div "C radio_button_unchecked 30 - 34 ปี" at bounding box center [146, 94] width 161 height 12
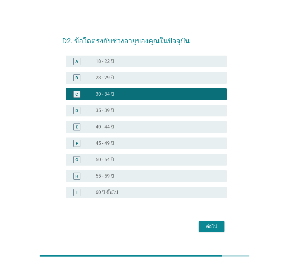
click at [211, 225] on div "ต่อไป" at bounding box center [211, 226] width 16 height 7
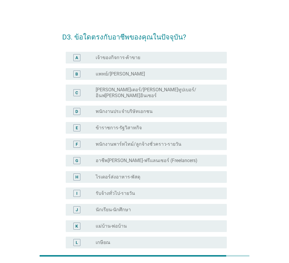
click at [164, 111] on div "D radio_button_unchecked พนักงานประจำบริษัทเอกชน" at bounding box center [146, 112] width 161 height 12
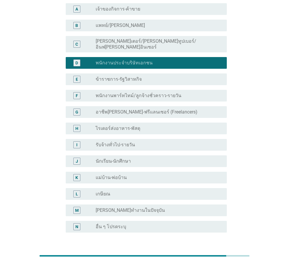
scroll to position [89, 0]
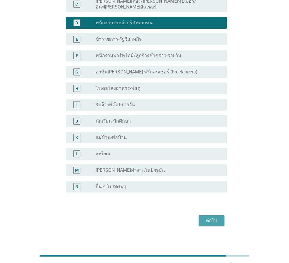
drag, startPoint x: 216, startPoint y: 215, endPoint x: 219, endPoint y: 209, distance: 6.9
click at [217, 217] on div "ต่อไป" at bounding box center [211, 220] width 16 height 7
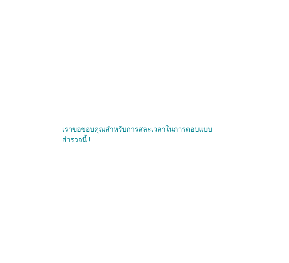
scroll to position [0, 0]
